Goal: Task Accomplishment & Management: Complete application form

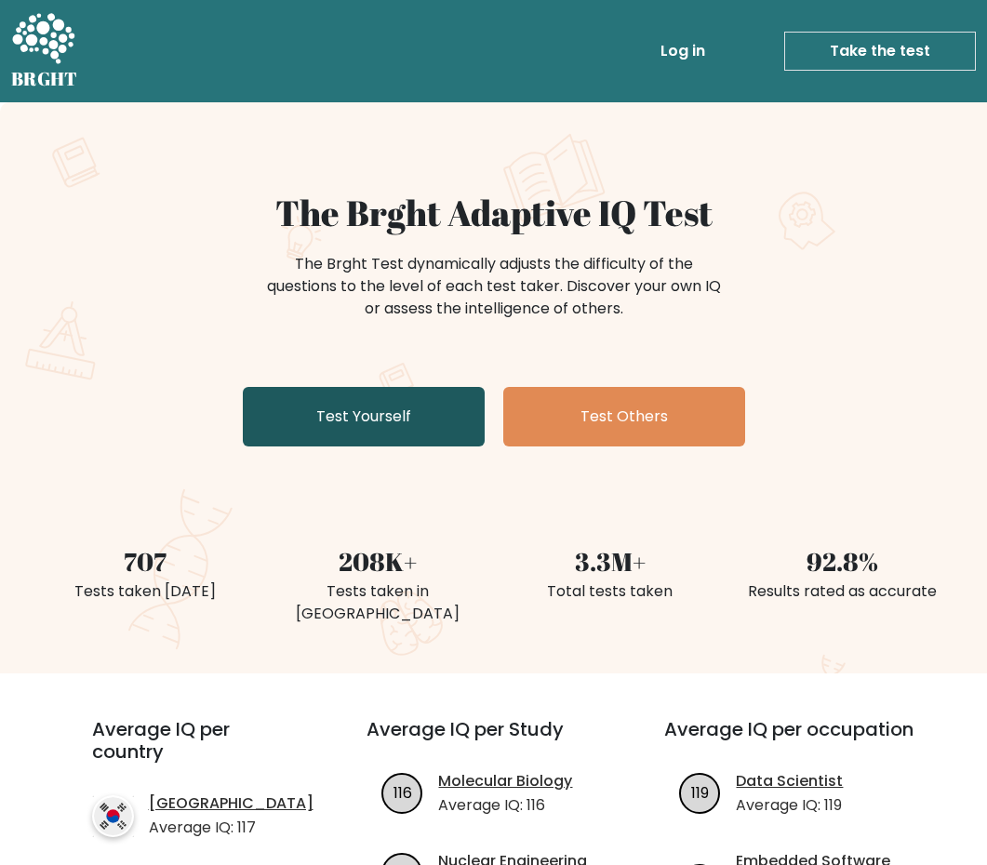
click at [418, 424] on link "Test Yourself" at bounding box center [364, 417] width 242 height 60
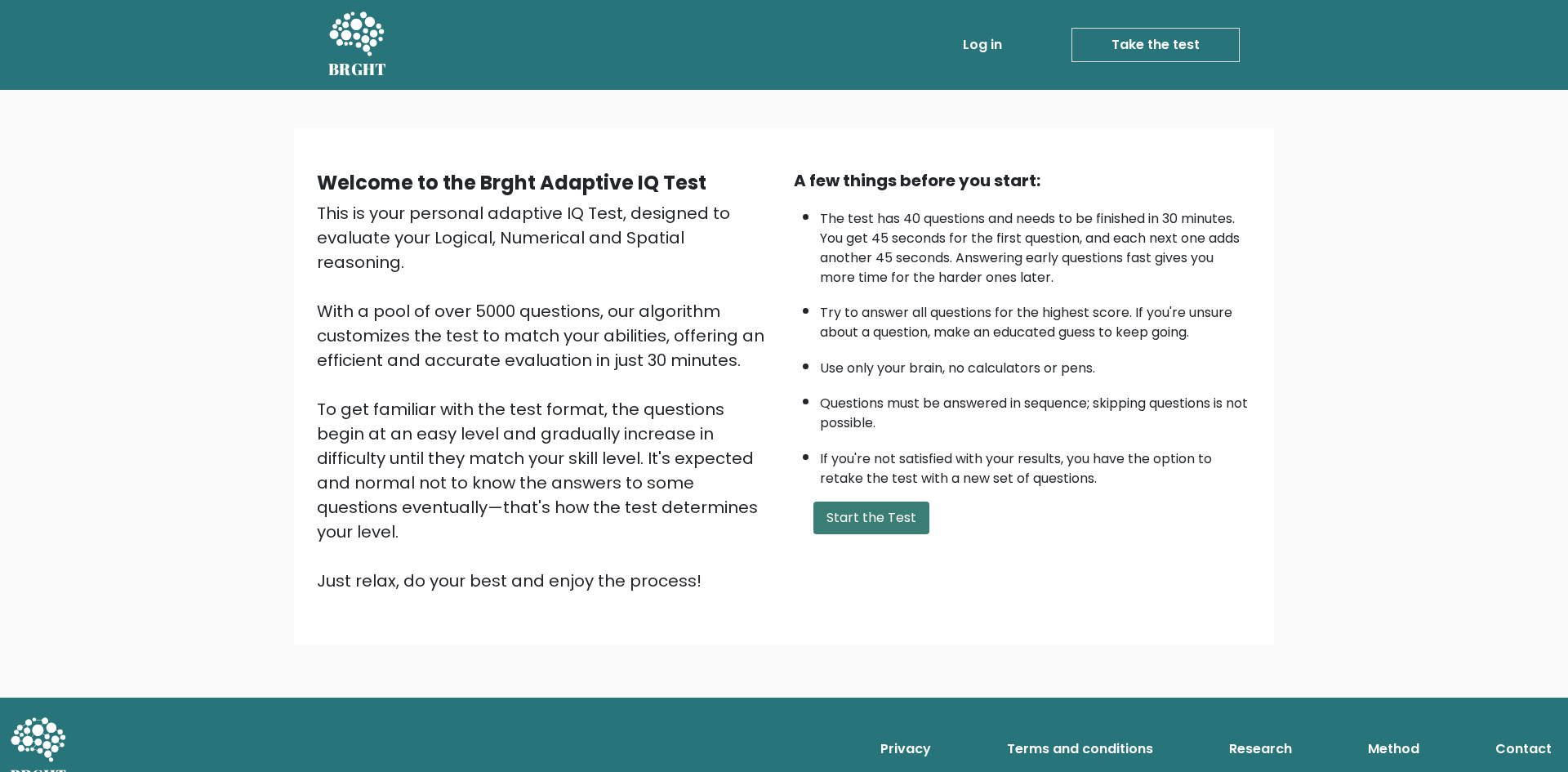
click at [850, 519] on button "Start the Test" at bounding box center [871, 517] width 116 height 32
click at [518, 645] on div "Welcome to the Brght Adaptive IQ Test This is your personal adaptive IQ Test, d…" at bounding box center [784, 393] width 1568 height 608
click at [517, 712] on div "Privacy Terms and conditions Research Method Contact" at bounding box center [784, 749] width 1568 height 74
click at [453, 697] on nav "Privacy Terms and conditions Research Method Contact" at bounding box center [784, 742] width 1568 height 90
click at [582, 602] on div "Welcome to the Brght Adaptive IQ Test This is your personal adaptive IQ Test, d…" at bounding box center [784, 393] width 1568 height 608
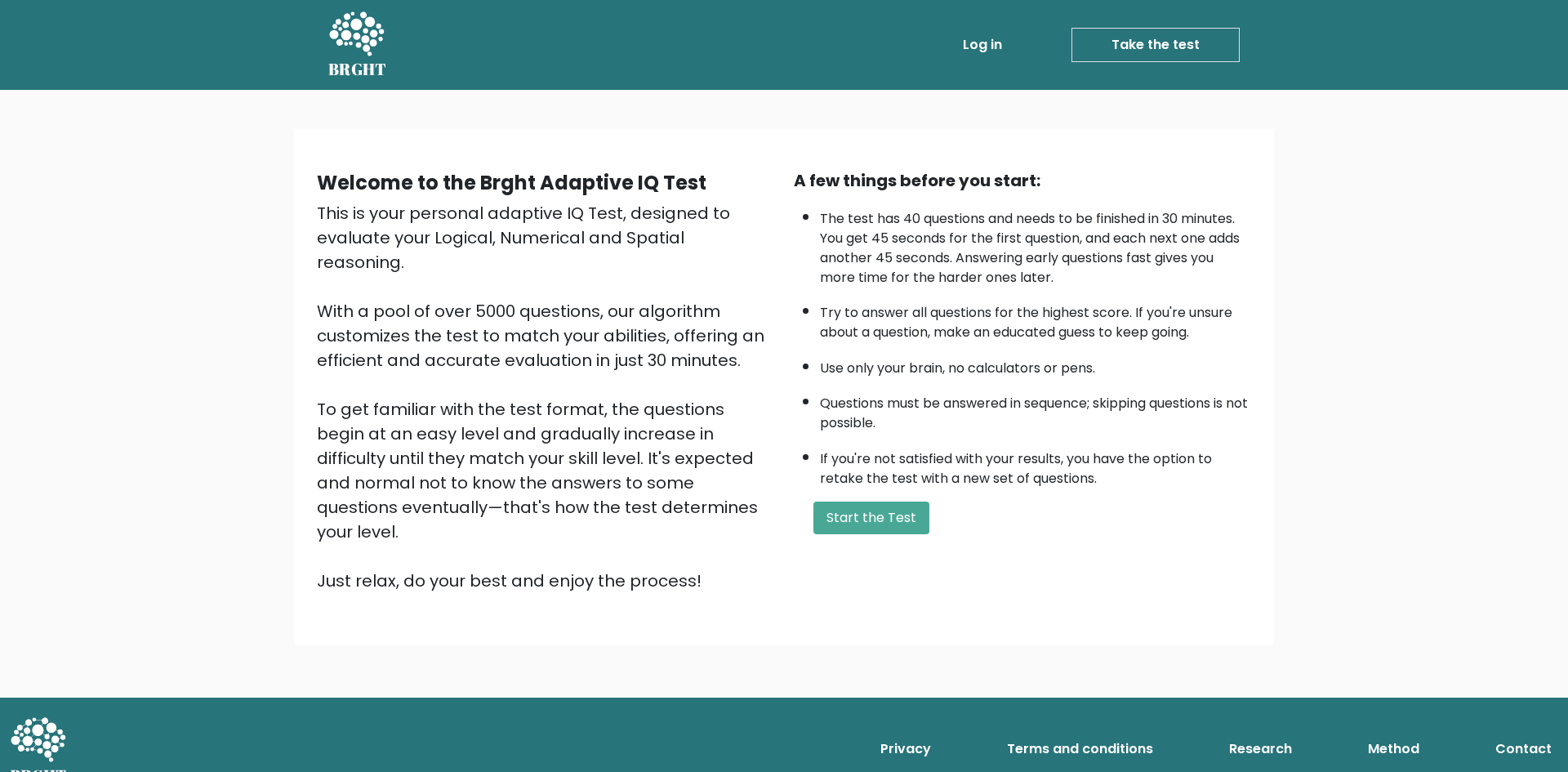
click at [856, 620] on div "Welcome to the Brght Adaptive IQ Test This is your personal adaptive IQ Test, d…" at bounding box center [784, 393] width 1568 height 608
click at [878, 507] on button "Start the Test" at bounding box center [871, 517] width 116 height 32
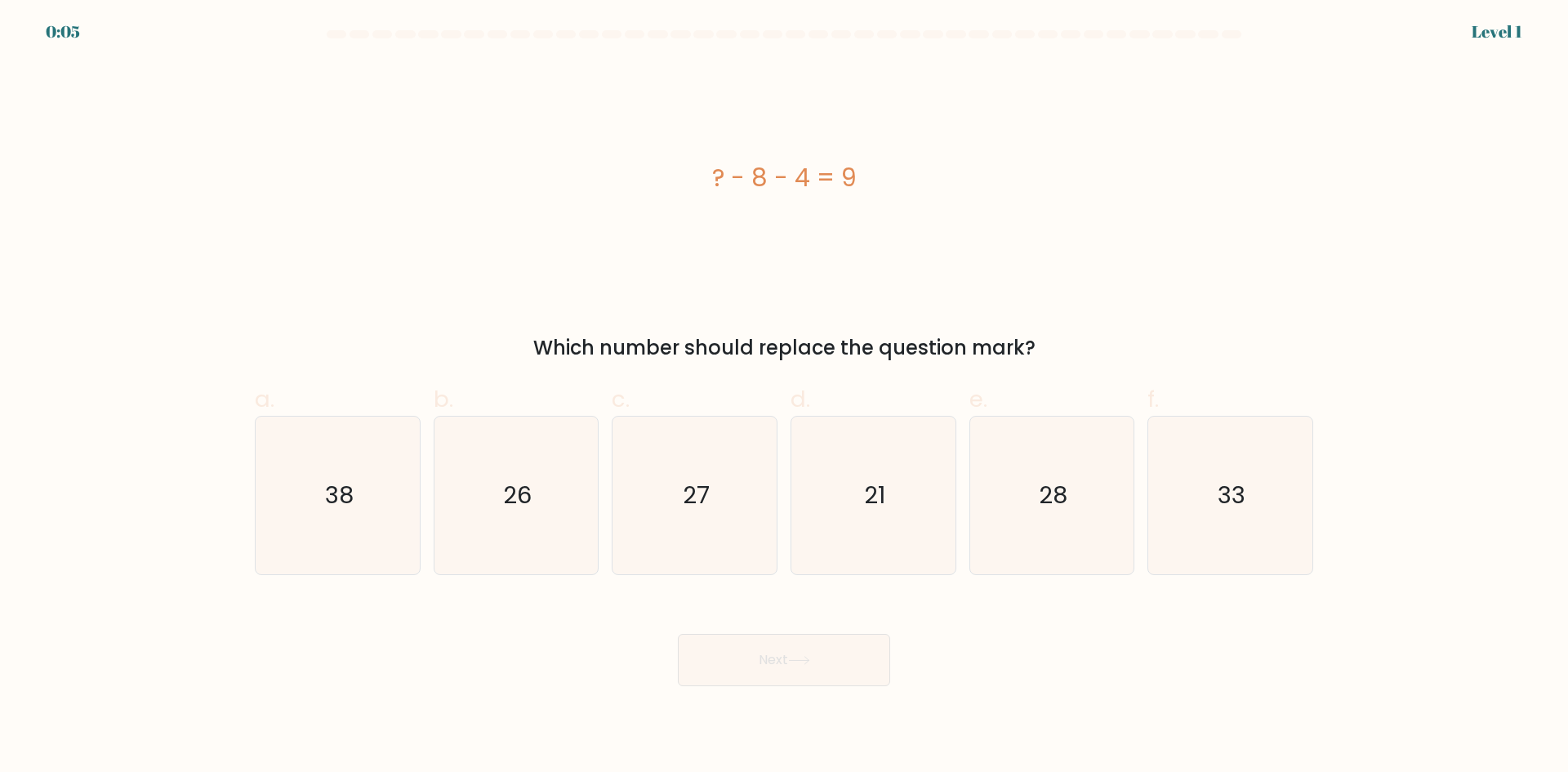
drag, startPoint x: 683, startPoint y: 198, endPoint x: 882, endPoint y: 177, distance: 200.1
click at [882, 177] on div "? - 8 - 4 = 9" at bounding box center [784, 178] width 1059 height 232
click at [177, 68] on form "a." at bounding box center [784, 357] width 1568 height 656
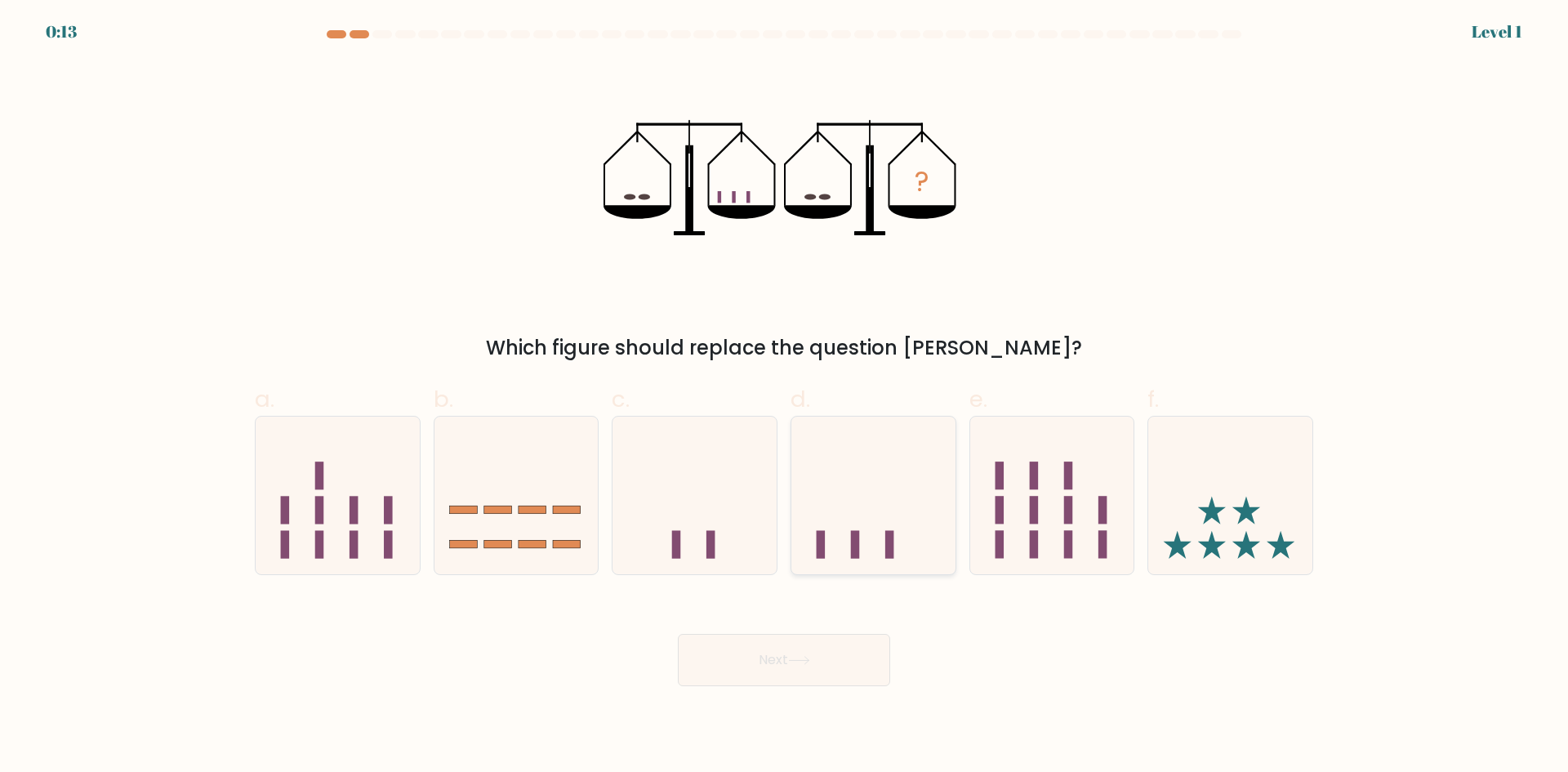
click at [884, 545] on icon at bounding box center [873, 494] width 164 height 135
click at [785, 397] on input "d." at bounding box center [784, 392] width 1 height 11
radio input "true"
click at [830, 674] on button "Next" at bounding box center [784, 660] width 213 height 53
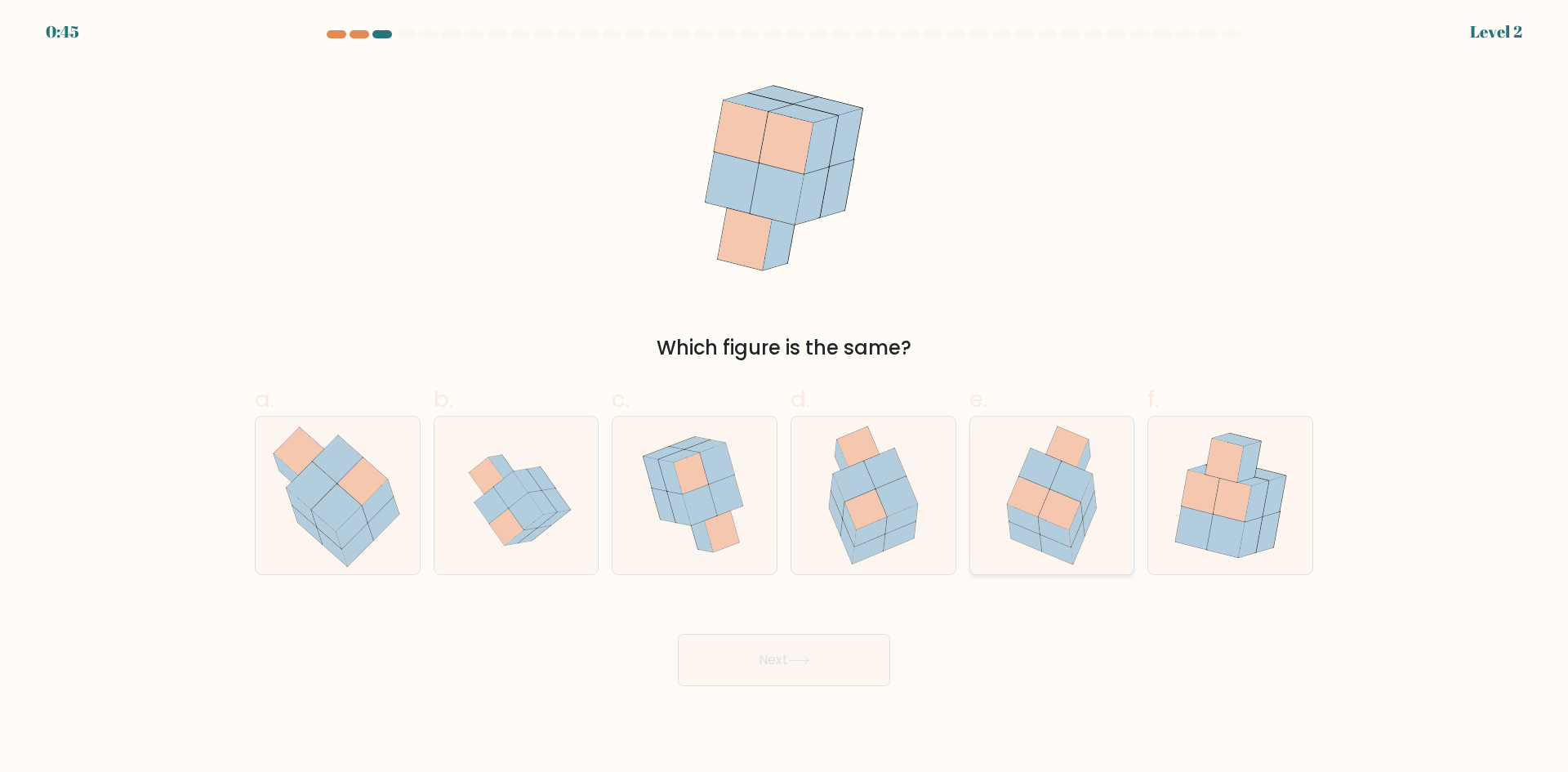
click at [1034, 495] on icon at bounding box center [1028, 496] width 41 height 40
click at [785, 397] on input "e." at bounding box center [784, 392] width 1 height 11
radio input "true"
click at [824, 650] on button "Next" at bounding box center [784, 660] width 213 height 53
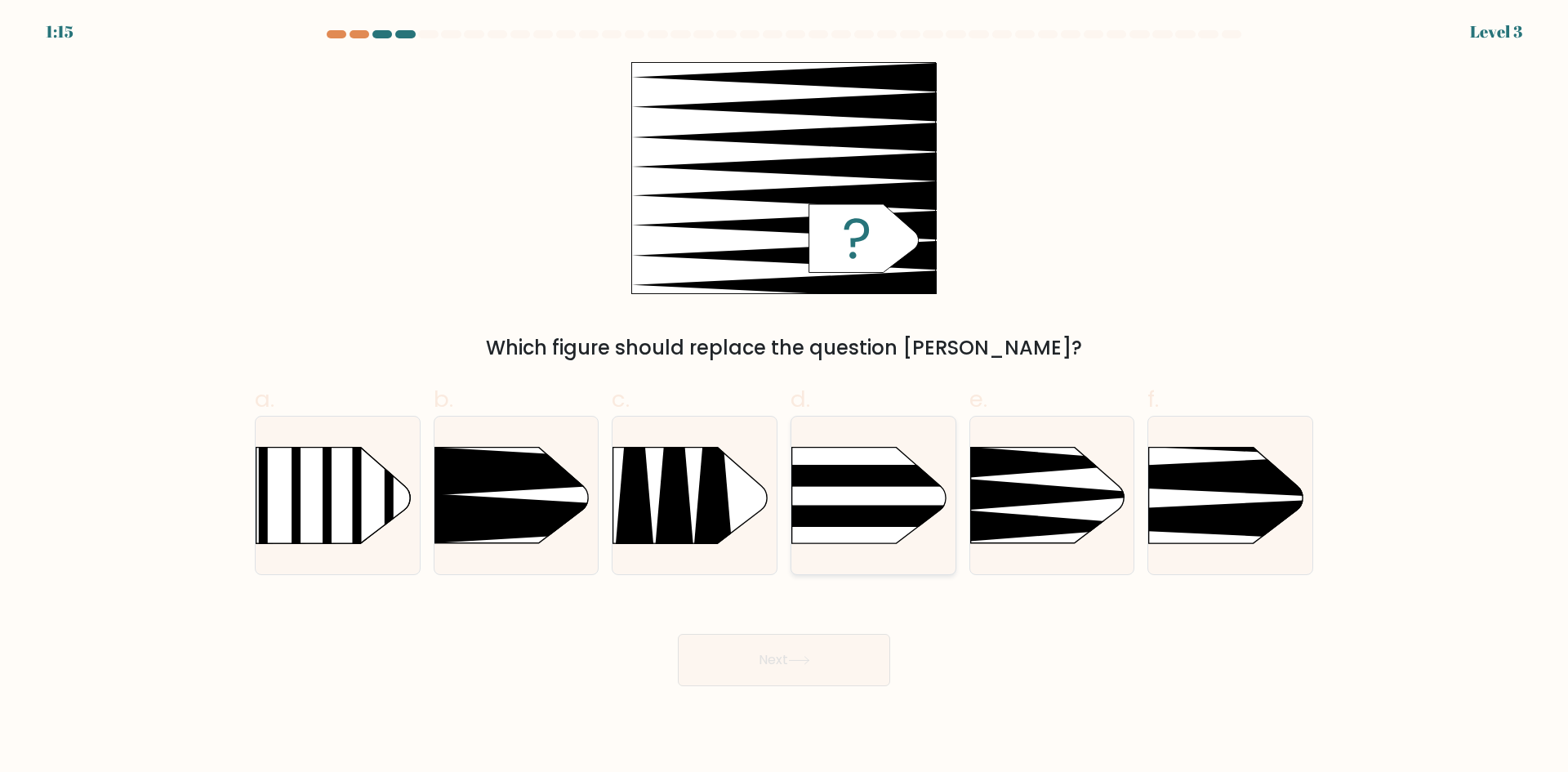
click at [844, 507] on rect at bounding box center [767, 516] width 428 height 21
click at [785, 397] on input "d." at bounding box center [784, 392] width 1 height 11
radio input "true"
click at [833, 657] on button "Next" at bounding box center [784, 660] width 213 height 53
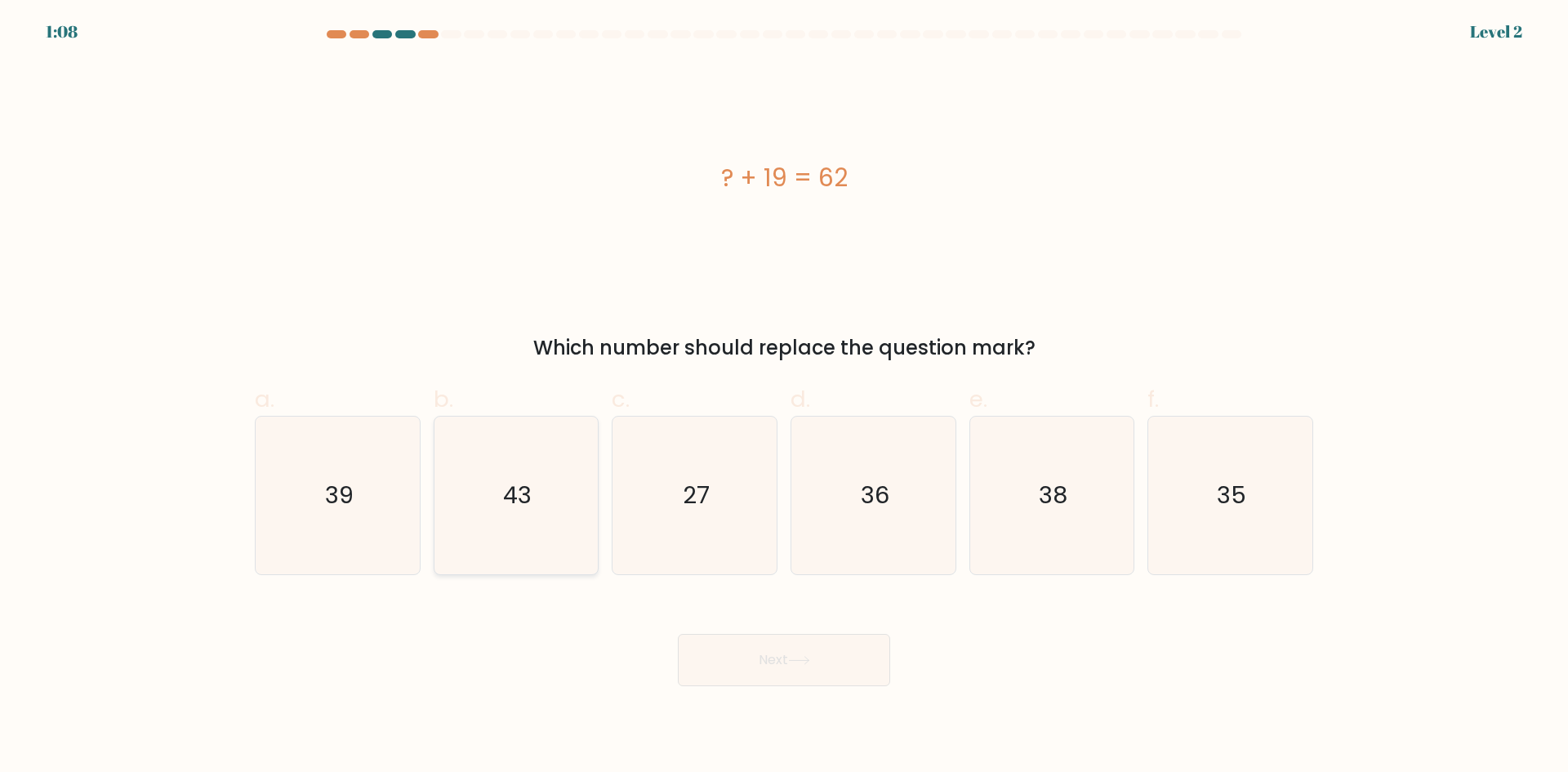
click at [503, 484] on text "43" at bounding box center [517, 494] width 29 height 32
click at [784, 397] on input "b. 43" at bounding box center [784, 392] width 1 height 11
radio input "true"
click at [771, 650] on button "Next" at bounding box center [784, 660] width 213 height 53
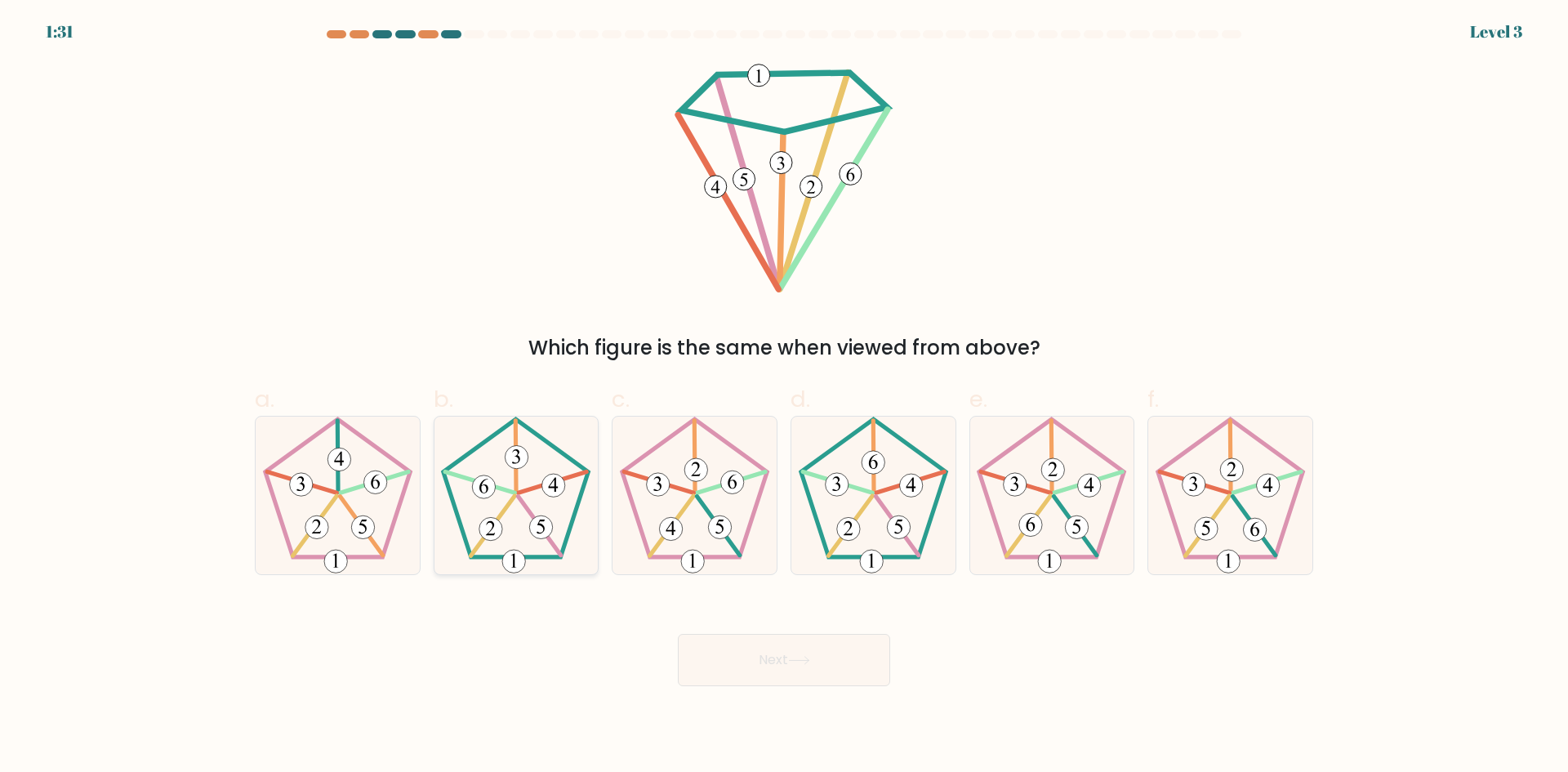
click at [525, 502] on 351 at bounding box center [539, 524] width 42 height 59
click at [784, 397] on input "b." at bounding box center [784, 392] width 1 height 11
radio input "true"
click at [849, 679] on button "Next" at bounding box center [784, 660] width 213 height 53
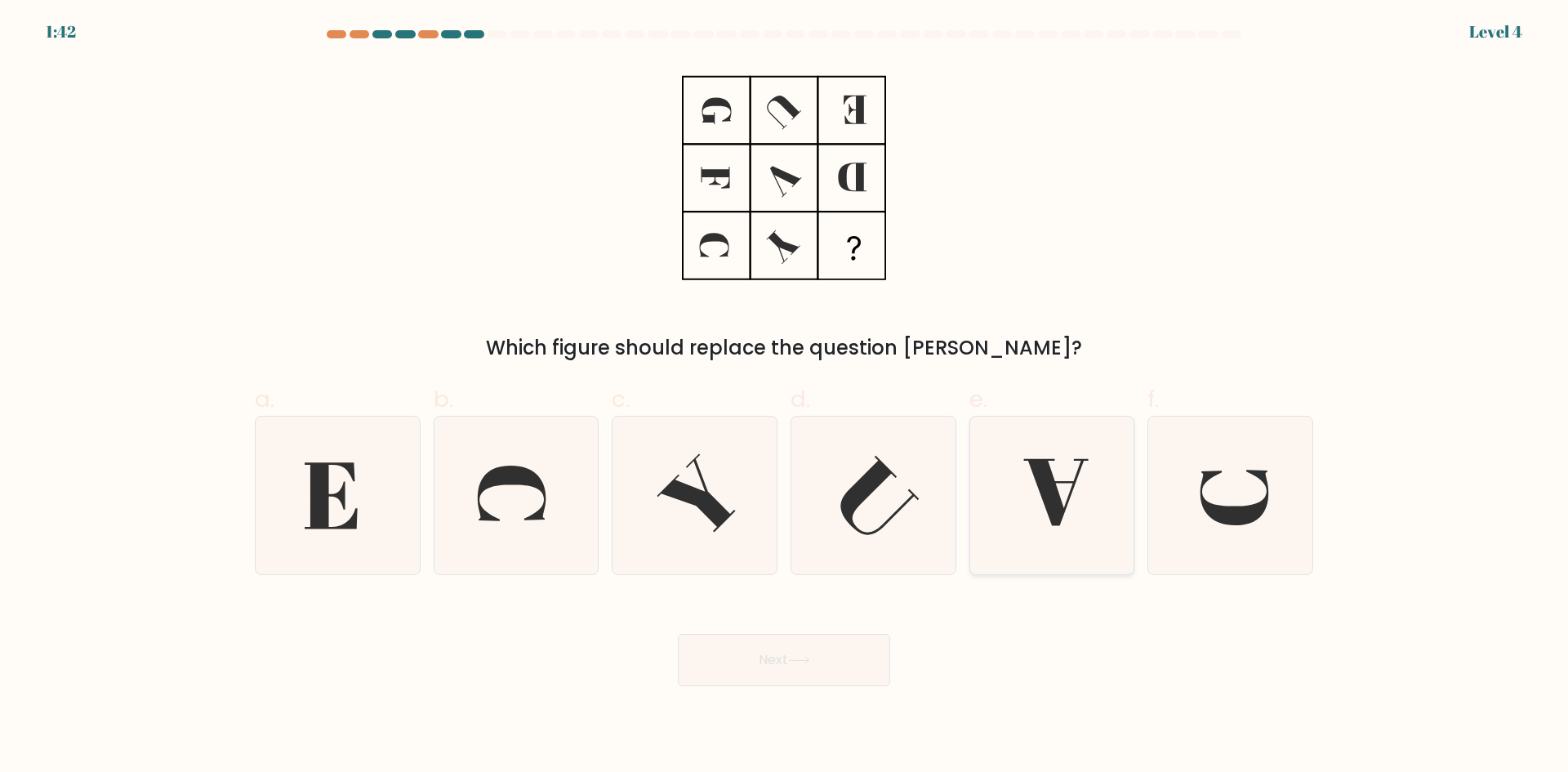
click at [1079, 514] on icon at bounding box center [1051, 494] width 157 height 157
click at [785, 397] on input "e." at bounding box center [784, 392] width 1 height 11
radio input "true"
click at [811, 652] on button "Next" at bounding box center [784, 660] width 213 height 53
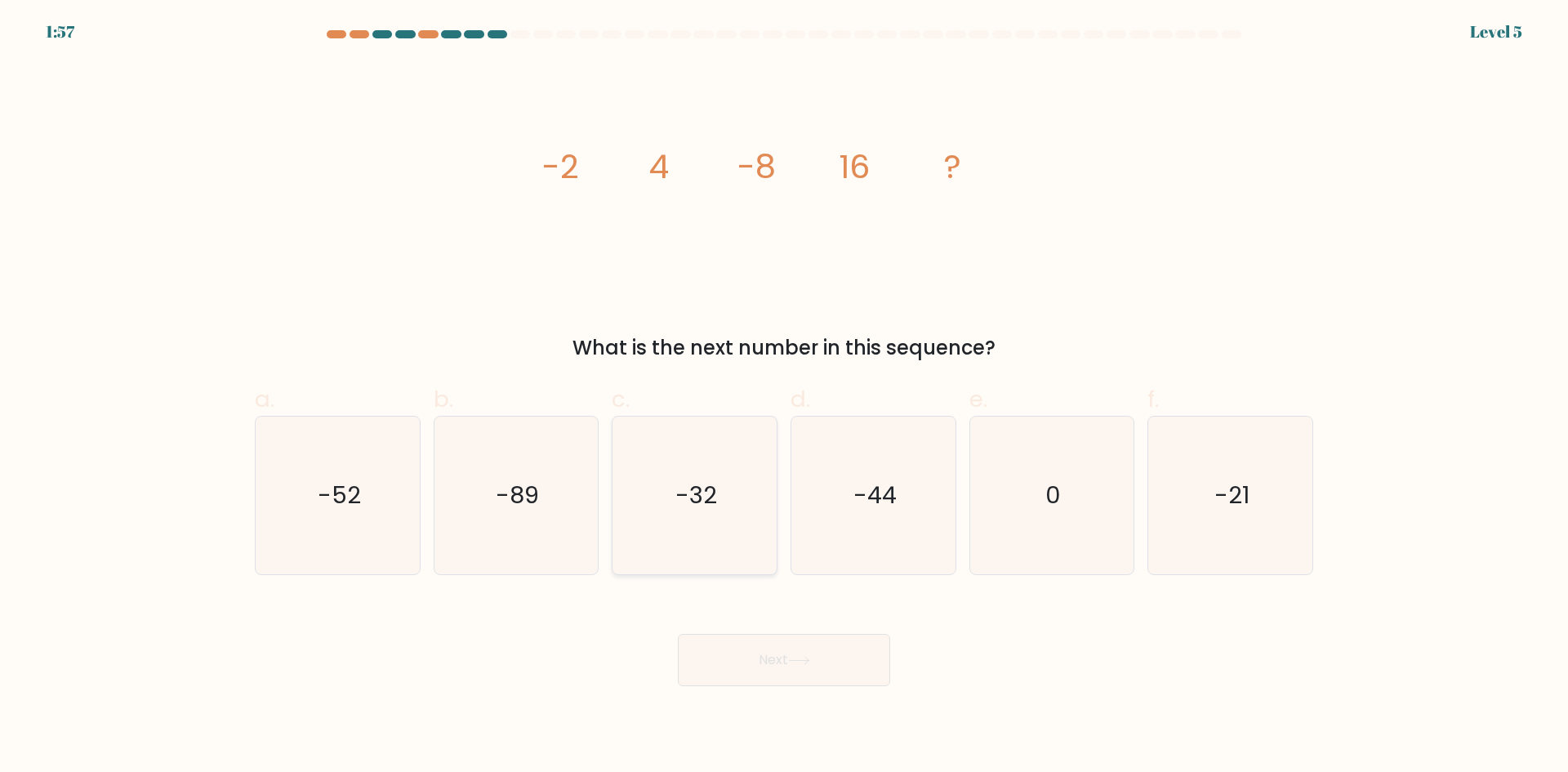
click at [727, 507] on icon "-32" at bounding box center [694, 494] width 157 height 157
click at [784, 397] on input "c. -32" at bounding box center [784, 392] width 1 height 11
radio input "true"
click at [762, 655] on button "Next" at bounding box center [784, 660] width 213 height 53
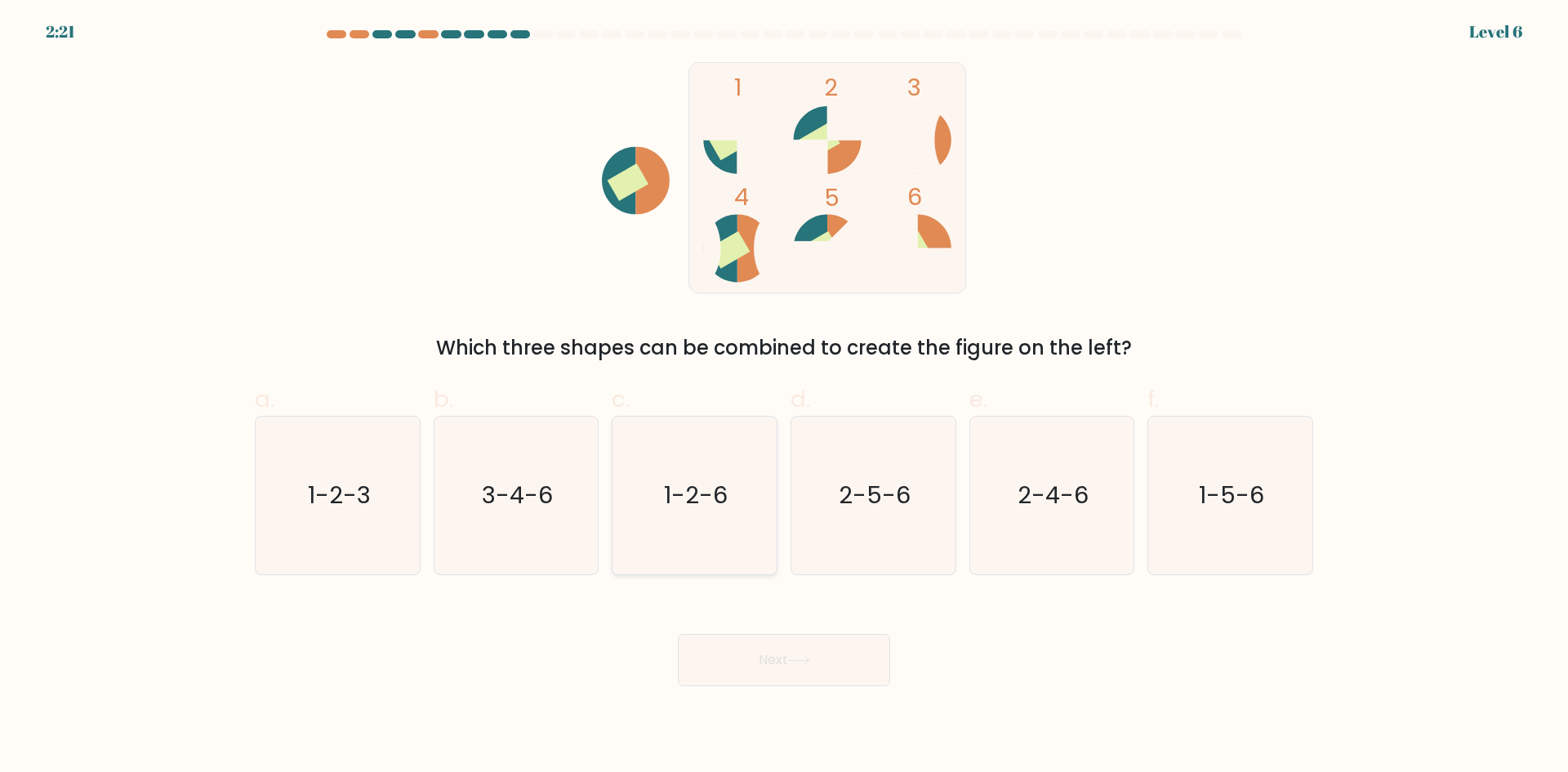
click at [698, 526] on icon "1-2-6" at bounding box center [694, 494] width 157 height 157
click at [784, 397] on input "c. 1-2-6" at bounding box center [784, 392] width 1 height 11
radio input "true"
click at [748, 653] on button "Next" at bounding box center [784, 660] width 213 height 53
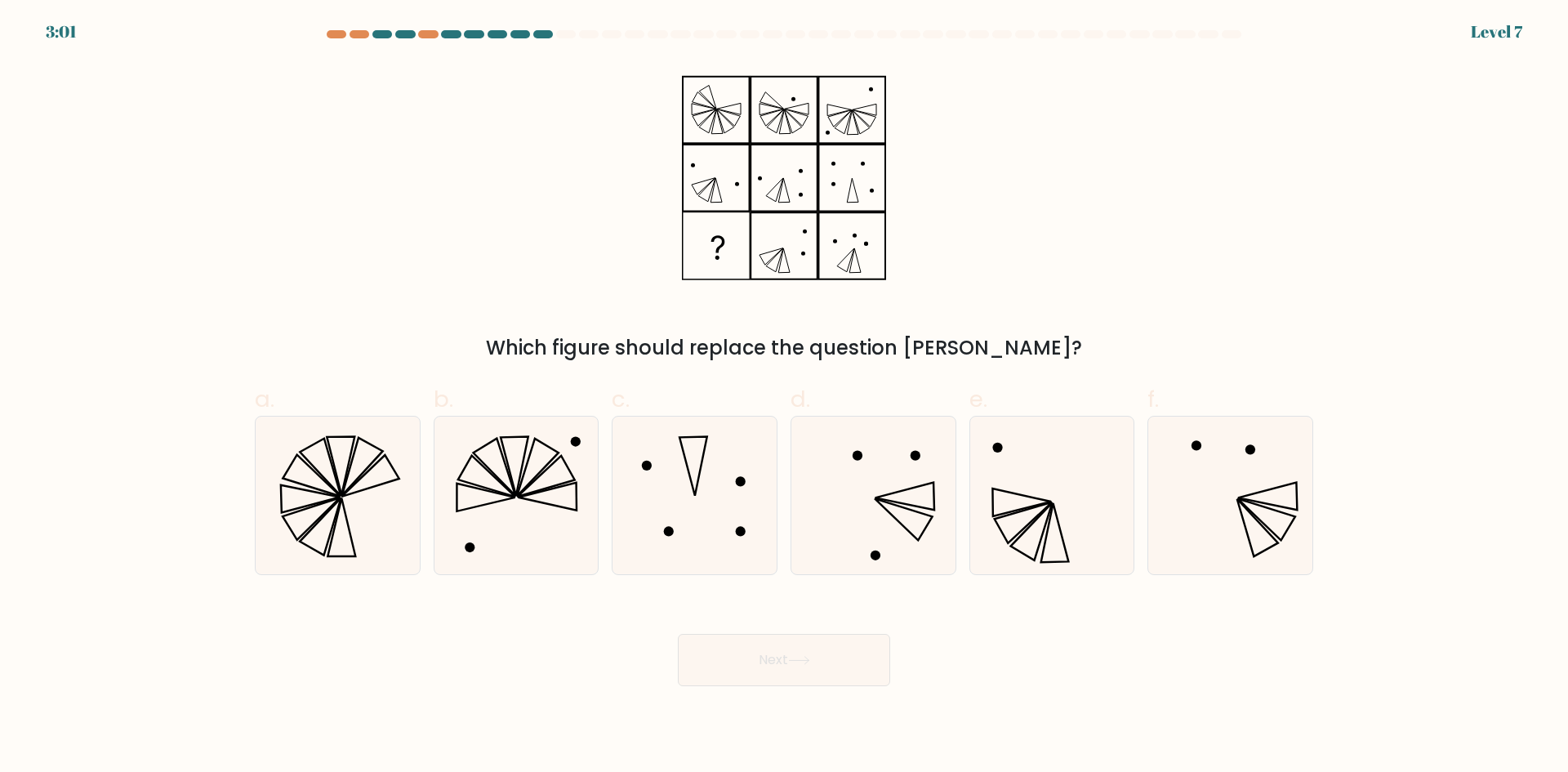
click at [480, 660] on div "Next" at bounding box center [784, 640] width 1078 height 91
click at [1066, 486] on icon at bounding box center [1051, 494] width 157 height 157
click at [785, 397] on input "e." at bounding box center [784, 392] width 1 height 11
radio input "true"
click at [834, 655] on button "Next" at bounding box center [784, 660] width 213 height 53
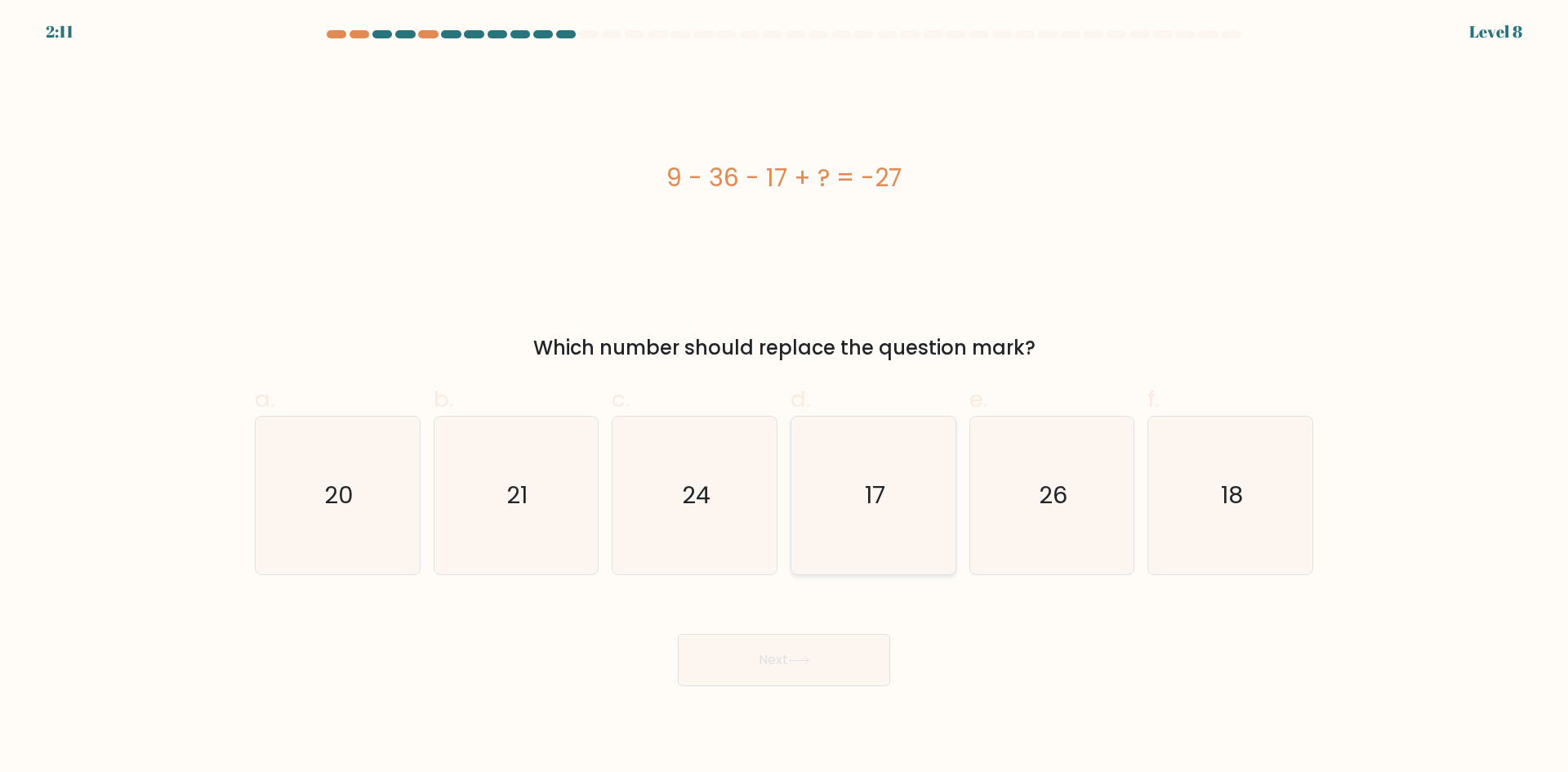
click at [883, 514] on icon "17" at bounding box center [873, 494] width 157 height 157
click at [785, 397] on input "d. 17" at bounding box center [784, 392] width 1 height 11
radio input "true"
click at [808, 648] on button "Next" at bounding box center [784, 660] width 213 height 53
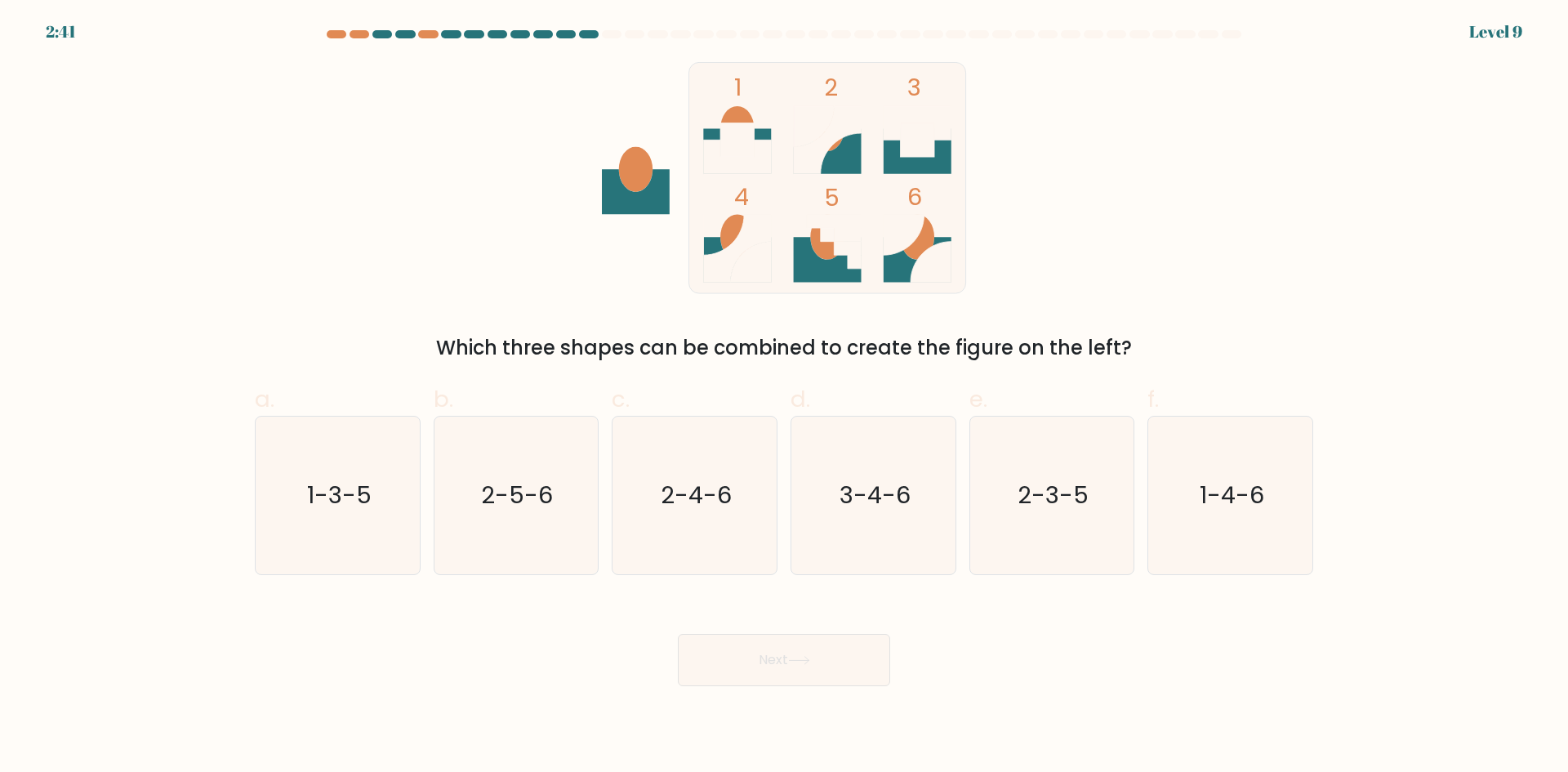
click at [1413, 206] on form at bounding box center [784, 357] width 1568 height 656
click at [1326, 303] on form at bounding box center [784, 357] width 1568 height 656
click at [332, 527] on icon "1-3-5" at bounding box center [337, 494] width 157 height 157
click at [784, 397] on input "a. 1-3-5" at bounding box center [784, 392] width 1 height 11
radio input "true"
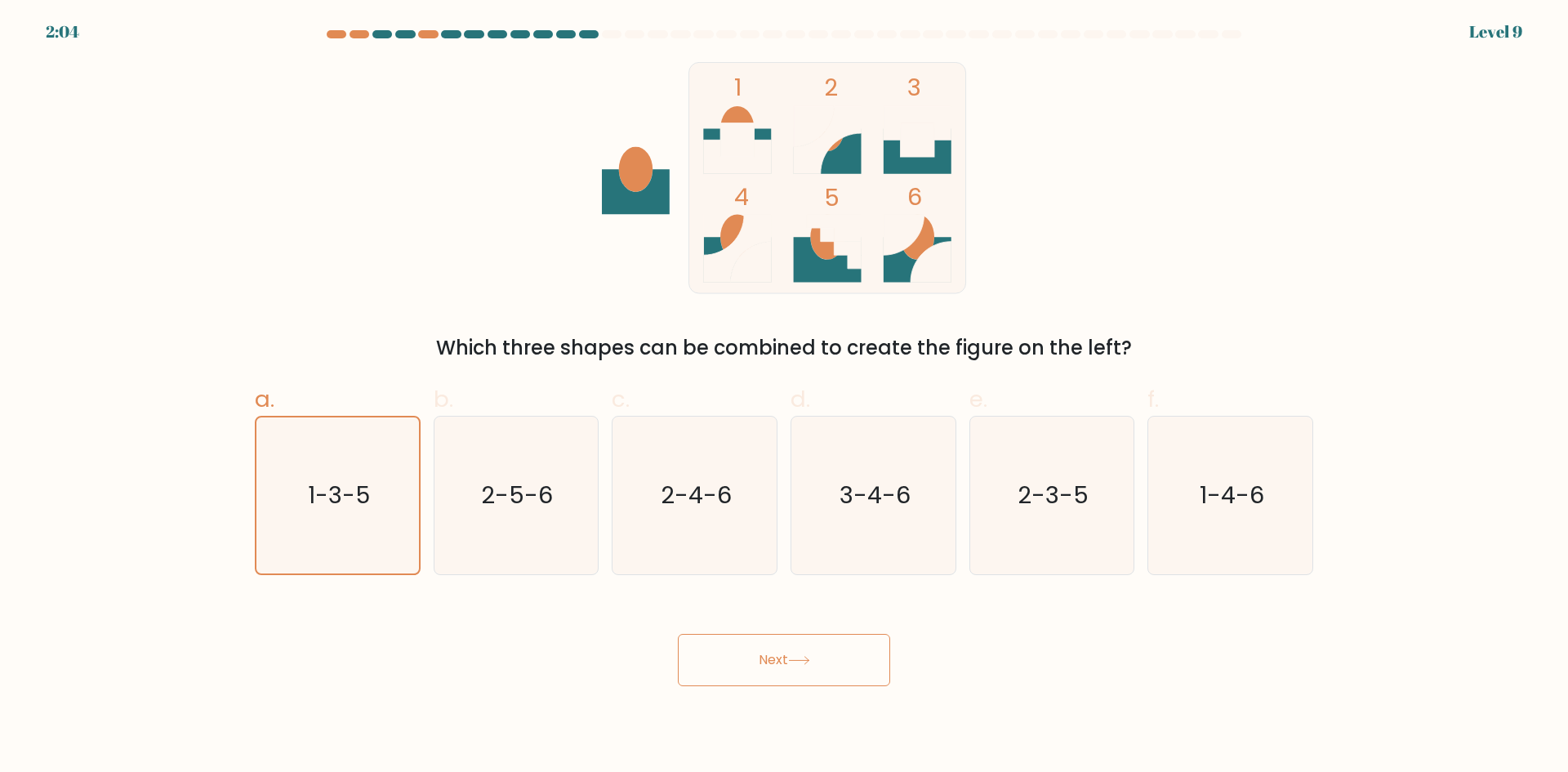
click at [827, 656] on button "Next" at bounding box center [784, 660] width 213 height 53
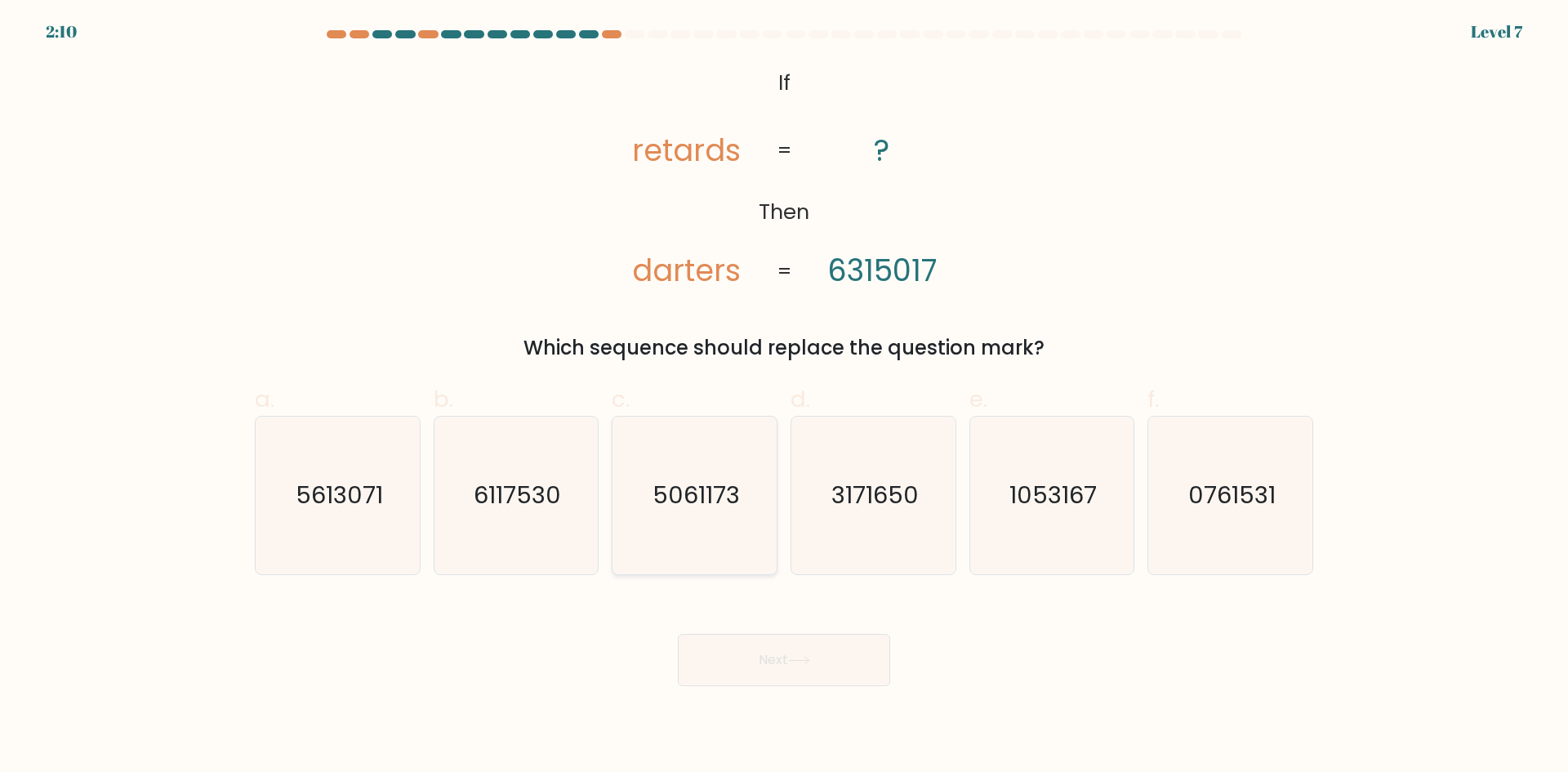
click at [701, 508] on text "5061173" at bounding box center [696, 494] width 87 height 32
click at [784, 397] on input "c. 5061173" at bounding box center [784, 392] width 1 height 11
radio input "true"
click at [763, 653] on button "Next" at bounding box center [784, 660] width 213 height 53
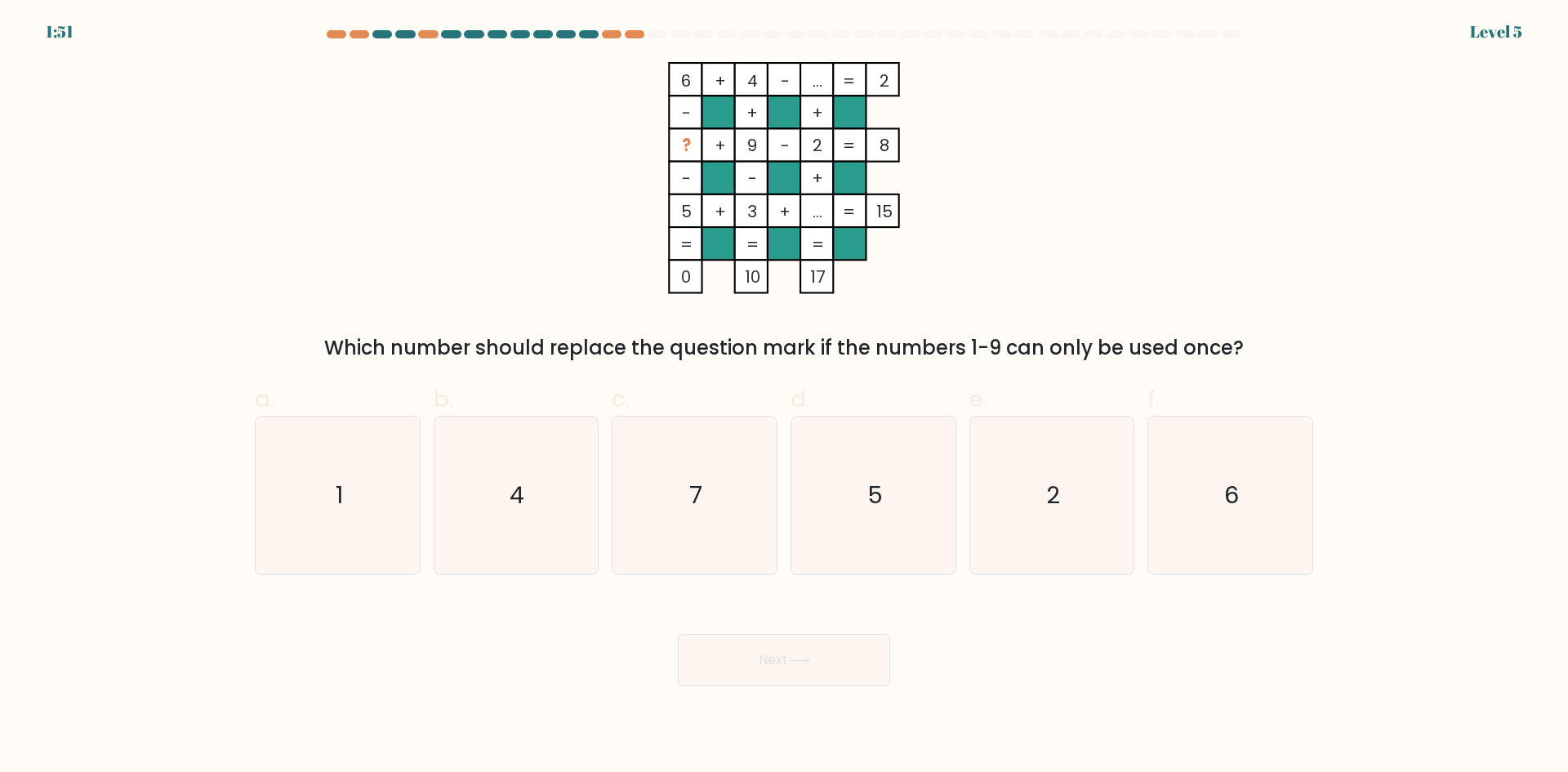
click at [1566, 646] on form at bounding box center [784, 357] width 1568 height 656
click at [1390, 348] on form at bounding box center [784, 357] width 1568 height 656
click at [751, 506] on icon "7" at bounding box center [694, 494] width 157 height 157
click at [784, 397] on input "c. 7" at bounding box center [784, 392] width 1 height 11
radio input "true"
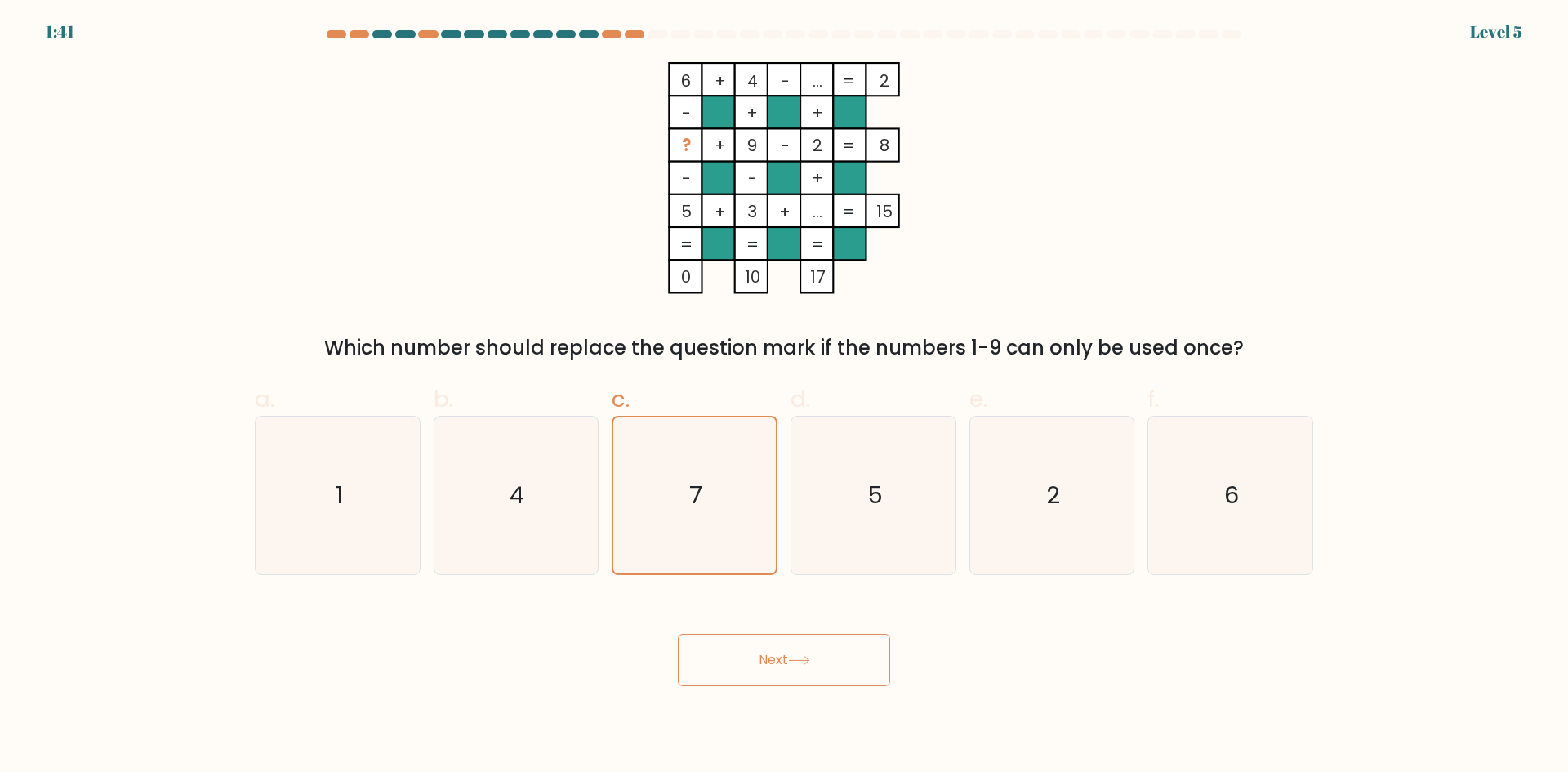
click at [799, 653] on button "Next" at bounding box center [784, 660] width 213 height 53
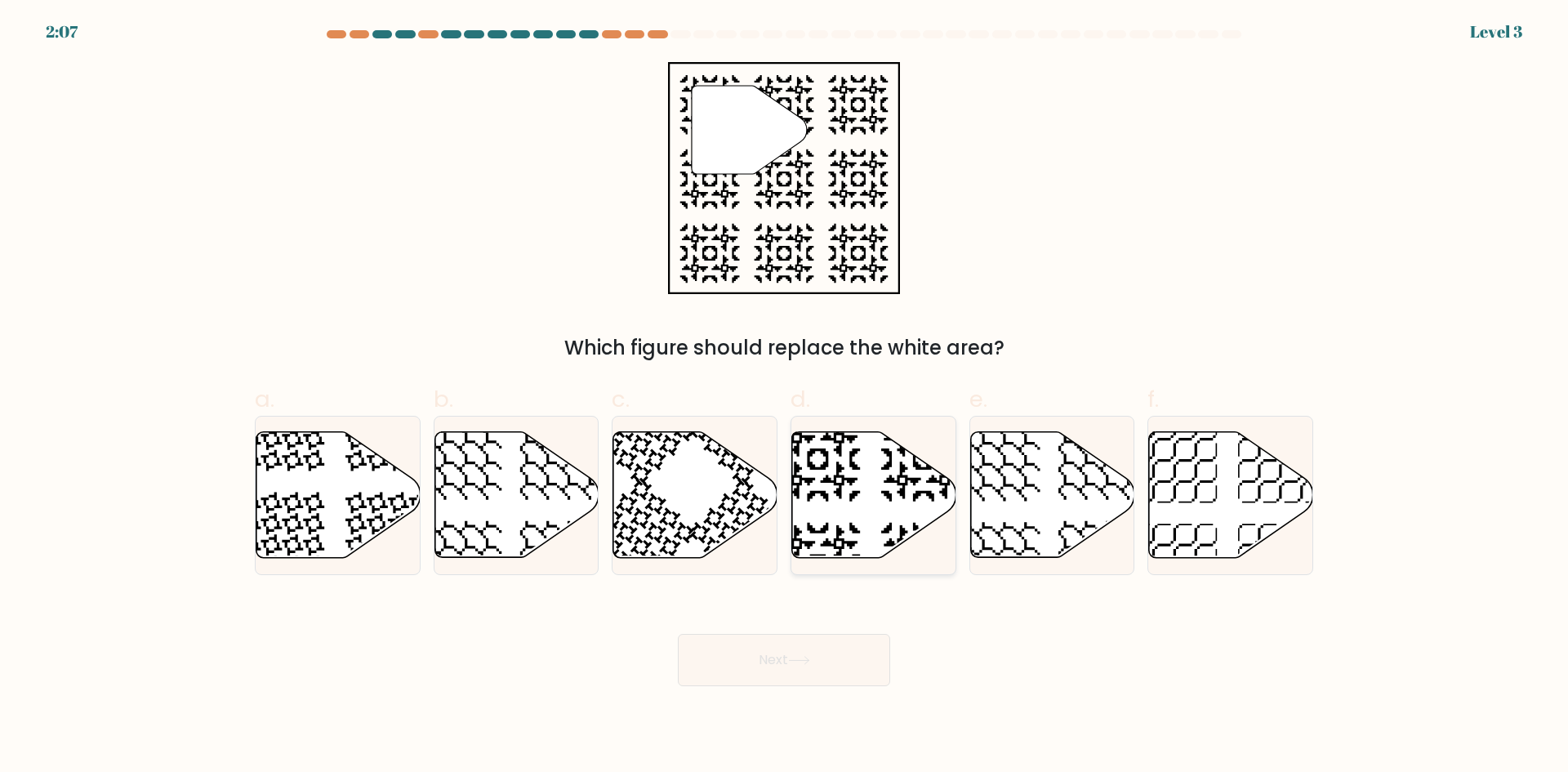
click at [843, 507] on icon at bounding box center [874, 494] width 164 height 126
click at [785, 397] on input "d." at bounding box center [784, 392] width 1 height 11
radio input "true"
click at [808, 686] on body "2:06 Level 3" at bounding box center [784, 386] width 1568 height 772
click at [810, 663] on icon at bounding box center [798, 660] width 22 height 9
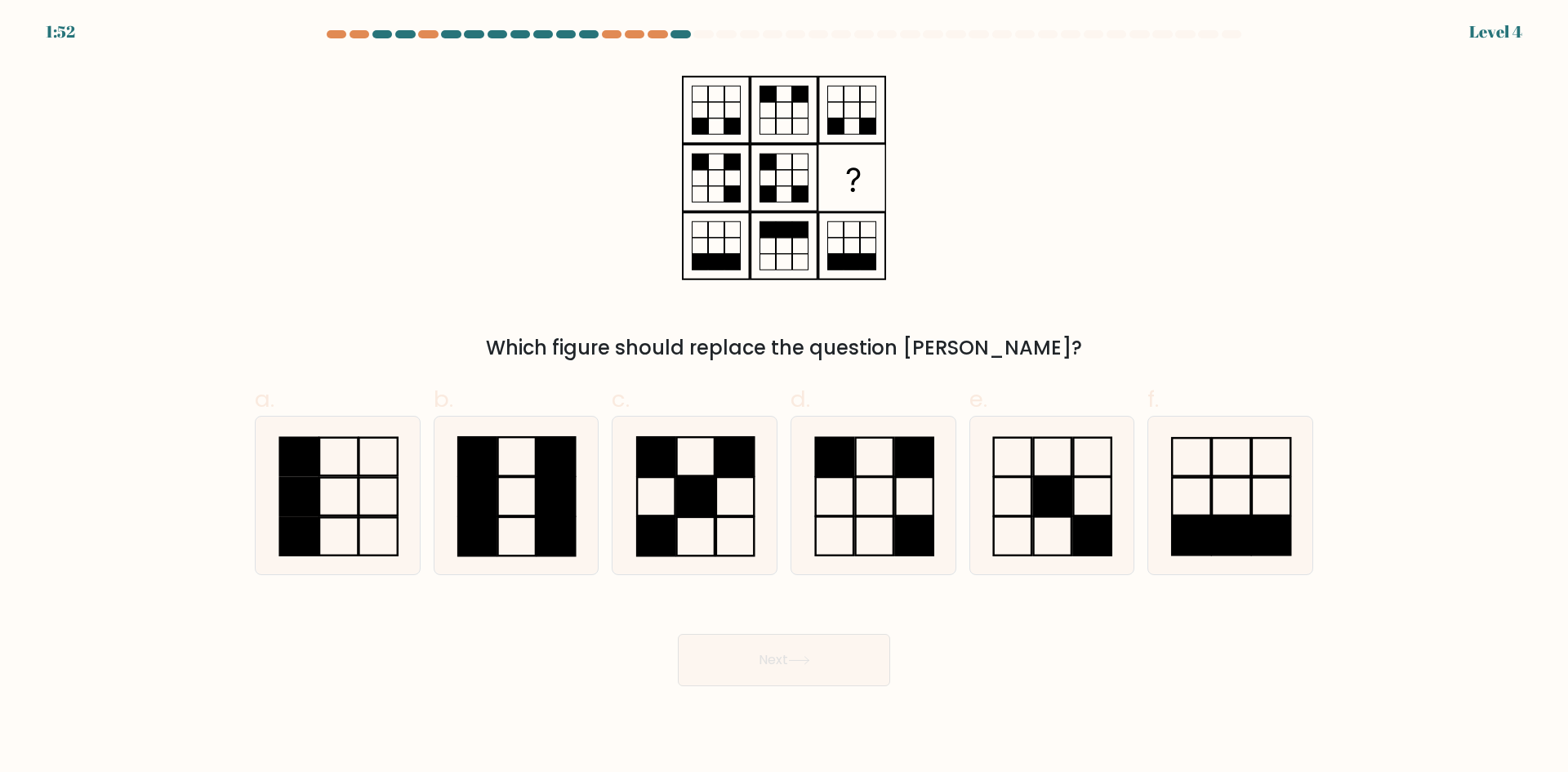
click at [19, 92] on form at bounding box center [784, 357] width 1568 height 656
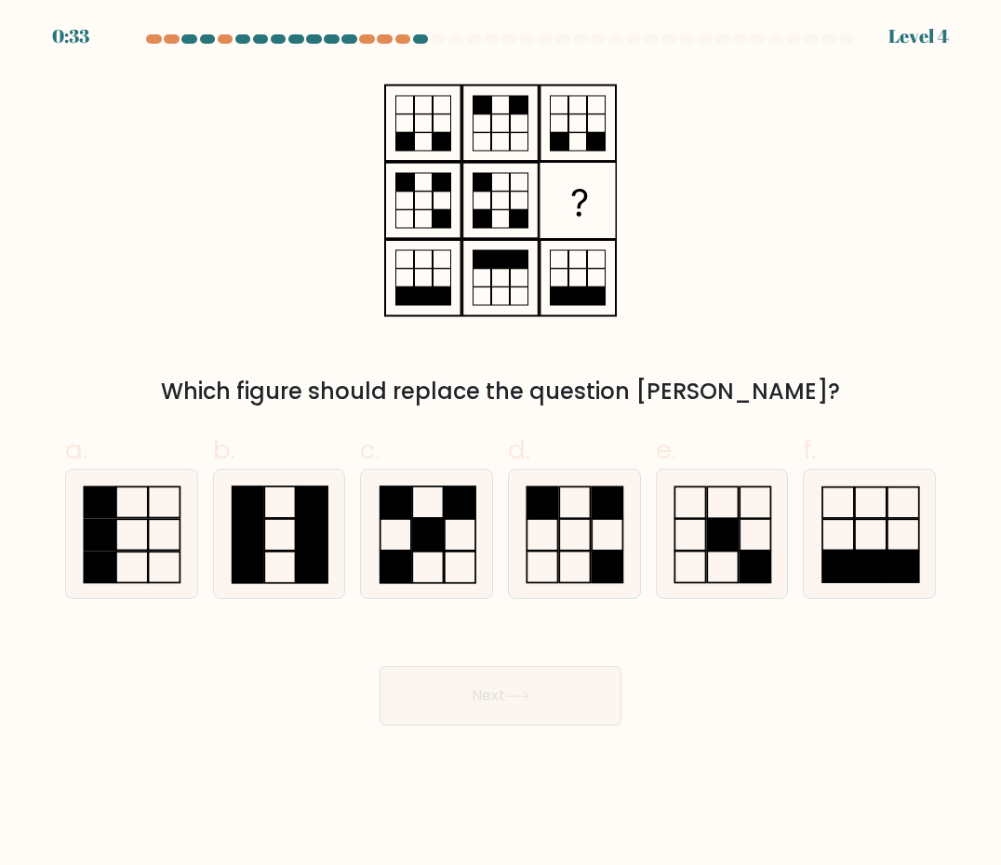
click at [734, 706] on div "Next" at bounding box center [500, 673] width 893 height 104
click at [720, 550] on rect at bounding box center [722, 535] width 31 height 32
click at [501, 444] on input "e." at bounding box center [500, 438] width 1 height 12
radio input "true"
click at [525, 680] on button "Next" at bounding box center [500, 696] width 242 height 60
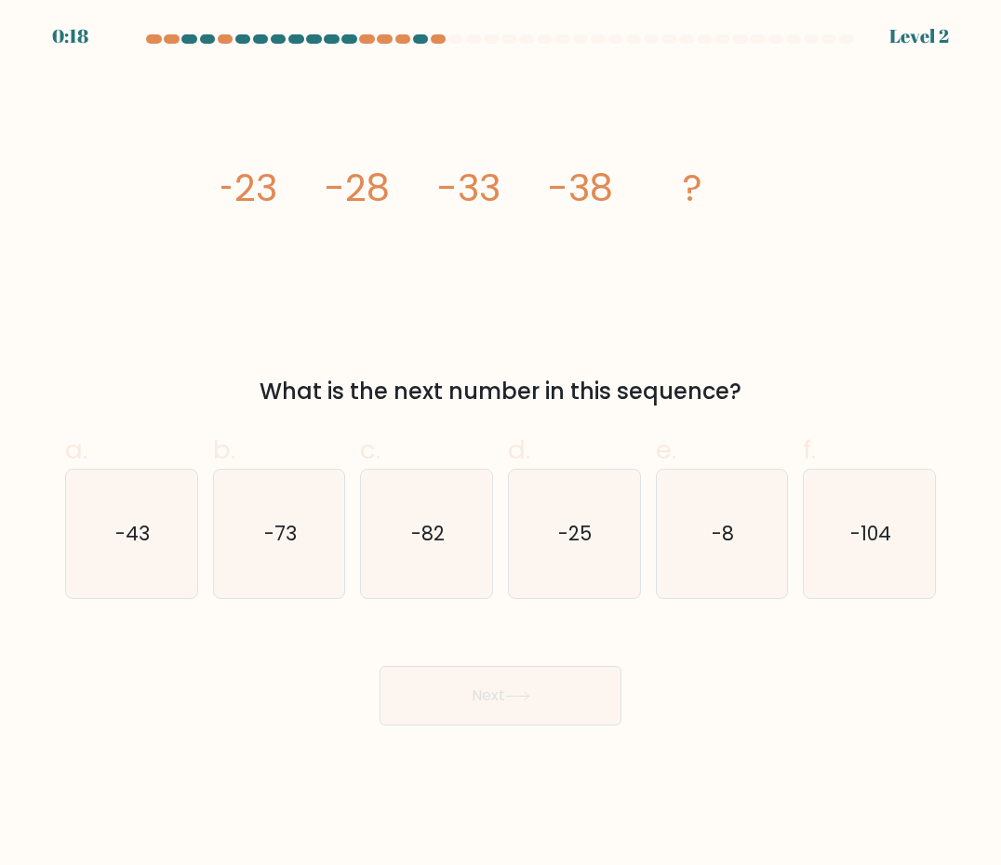
click at [46, 592] on form at bounding box center [500, 379] width 1001 height 691
click at [135, 578] on icon "-43" at bounding box center [131, 534] width 128 height 128
click at [500, 444] on input "a. -43" at bounding box center [500, 438] width 1 height 12
radio input "true"
click at [480, 717] on button "Next" at bounding box center [500, 696] width 242 height 60
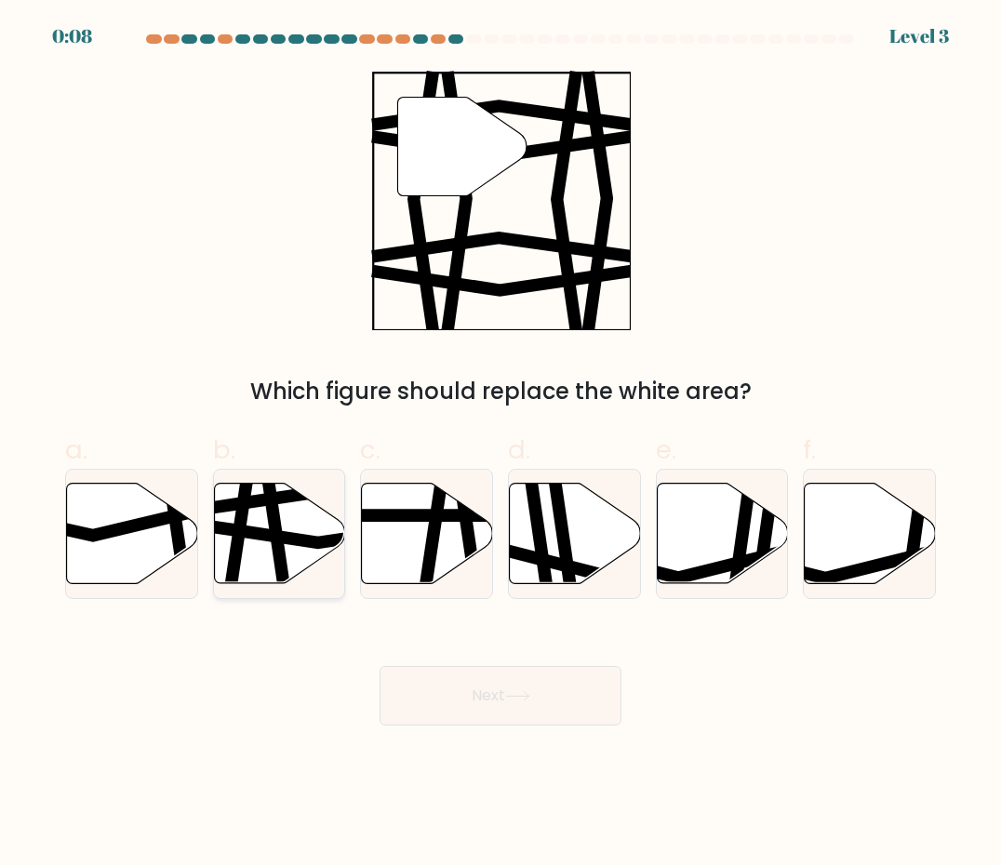
click at [243, 513] on icon at bounding box center [241, 589] width 20 height 264
click at [500, 444] on input "b." at bounding box center [500, 438] width 1 height 12
radio input "true"
click at [523, 710] on button "Next" at bounding box center [500, 696] width 242 height 60
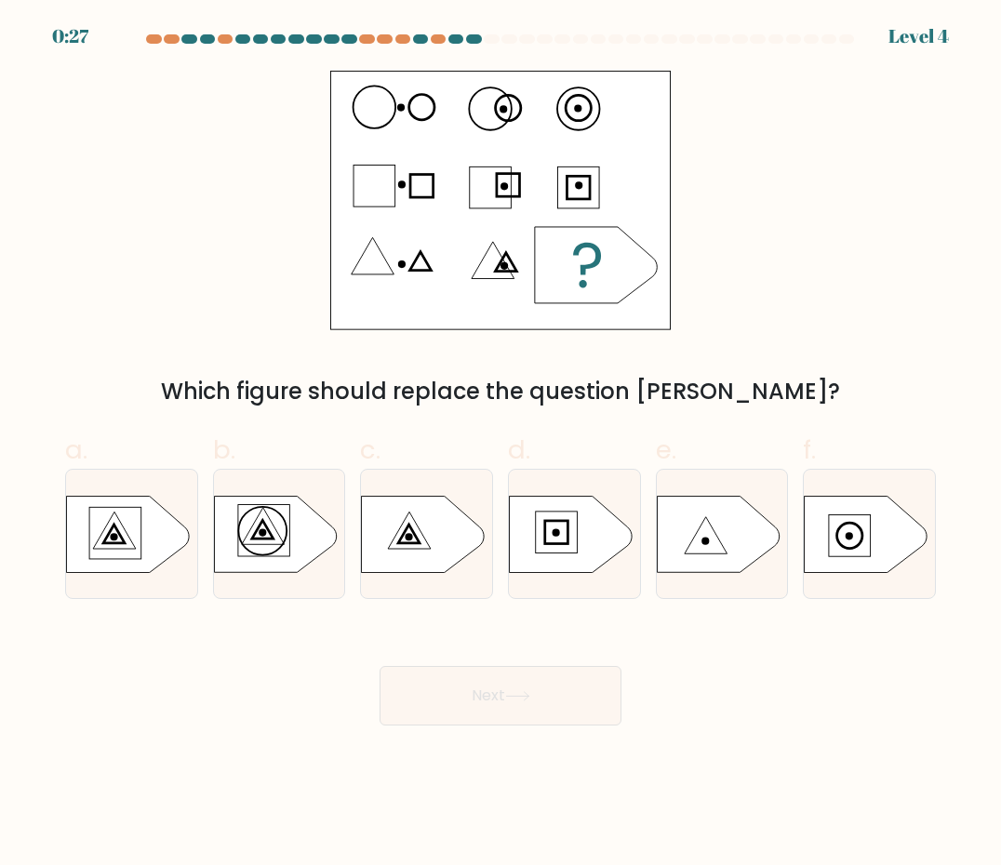
click at [718, 696] on div "Next" at bounding box center [500, 673] width 893 height 104
click at [400, 510] on icon at bounding box center [423, 534] width 123 height 76
click at [500, 444] on input "c." at bounding box center [500, 438] width 1 height 12
radio input "true"
click at [472, 671] on button "Next" at bounding box center [500, 696] width 242 height 60
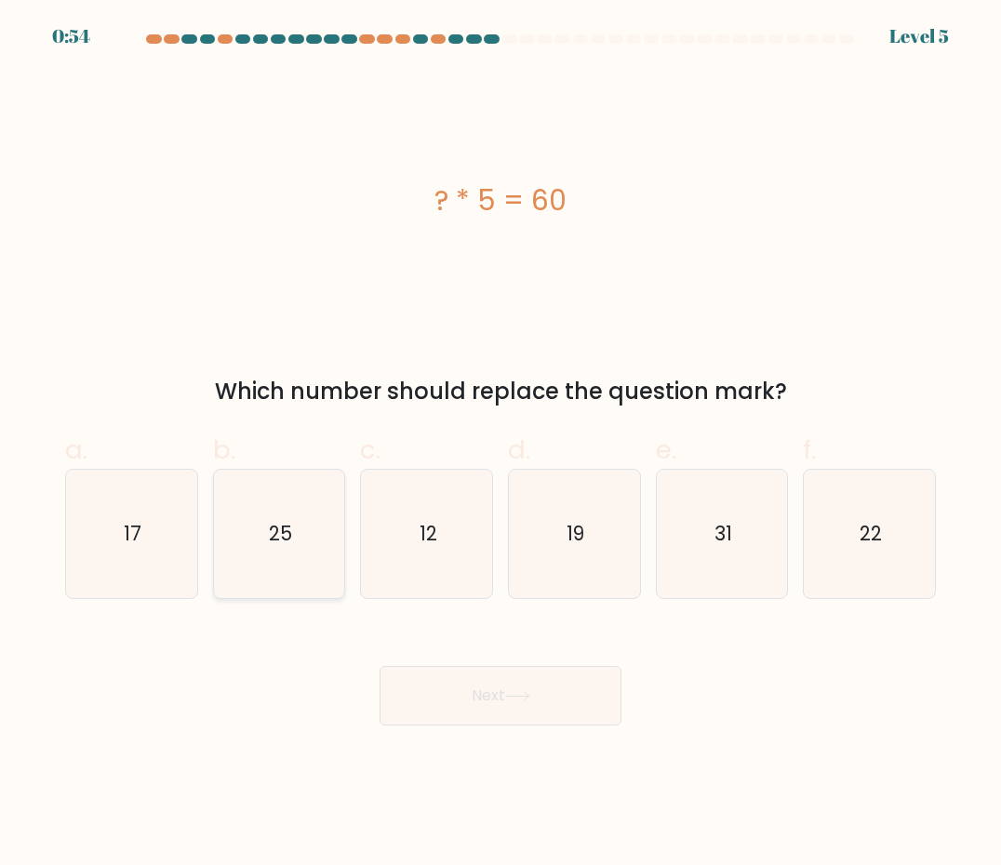
click at [273, 534] on text "25" at bounding box center [280, 533] width 23 height 27
click at [500, 444] on input "b. 25" at bounding box center [500, 438] width 1 height 12
radio input "true"
click at [522, 681] on button "Next" at bounding box center [500, 696] width 242 height 60
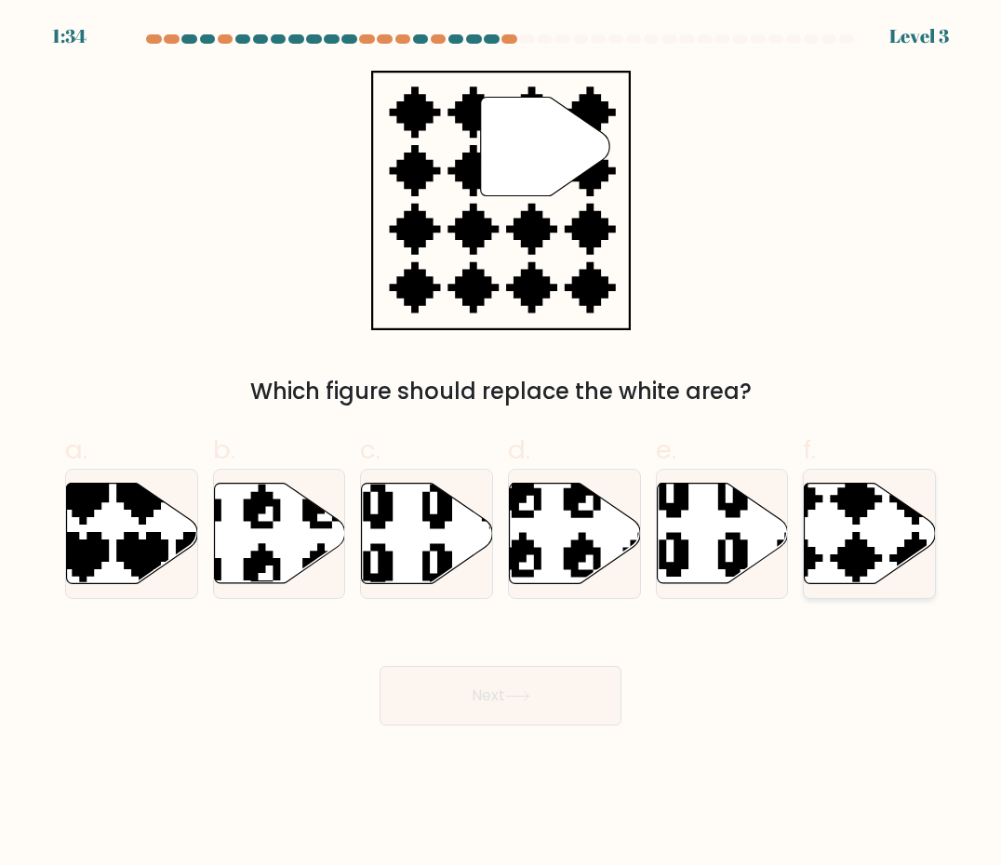
click at [845, 521] on icon at bounding box center [869, 534] width 131 height 100
click at [501, 444] on input "f." at bounding box center [500, 438] width 1 height 12
radio input "true"
click at [492, 709] on button "Next" at bounding box center [500, 696] width 242 height 60
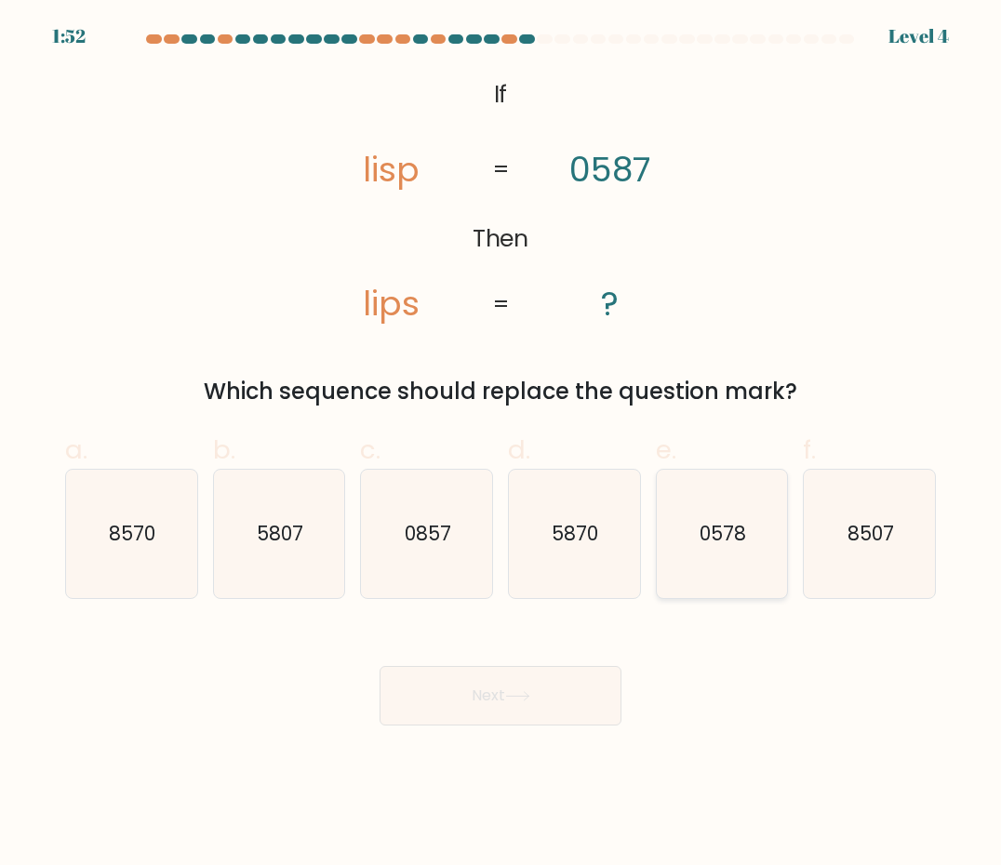
click at [709, 547] on text "0578" at bounding box center [722, 533] width 46 height 27
click at [501, 444] on input "e. 0578" at bounding box center [500, 438] width 1 height 12
radio input "true"
click at [497, 690] on button "Next" at bounding box center [500, 696] width 242 height 60
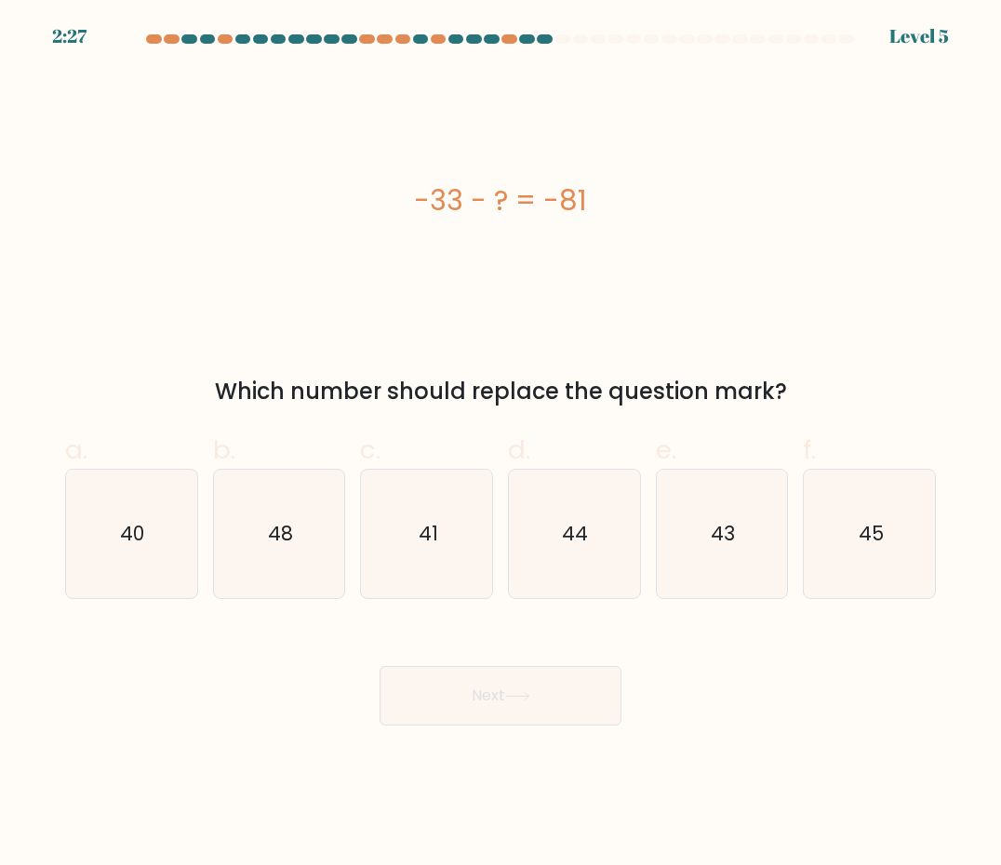
drag, startPoint x: 471, startPoint y: 93, endPoint x: 582, endPoint y: 46, distance: 121.2
click at [471, 93] on div "-33 - ? = -81" at bounding box center [500, 200] width 870 height 259
click at [360, 340] on div "-33 - ? = -81 Which number should replace the question mark?" at bounding box center [500, 240] width 893 height 338
click at [345, 527] on div "48" at bounding box center [279, 534] width 133 height 130
click at [500, 444] on input "b. 48" at bounding box center [500, 438] width 1 height 12
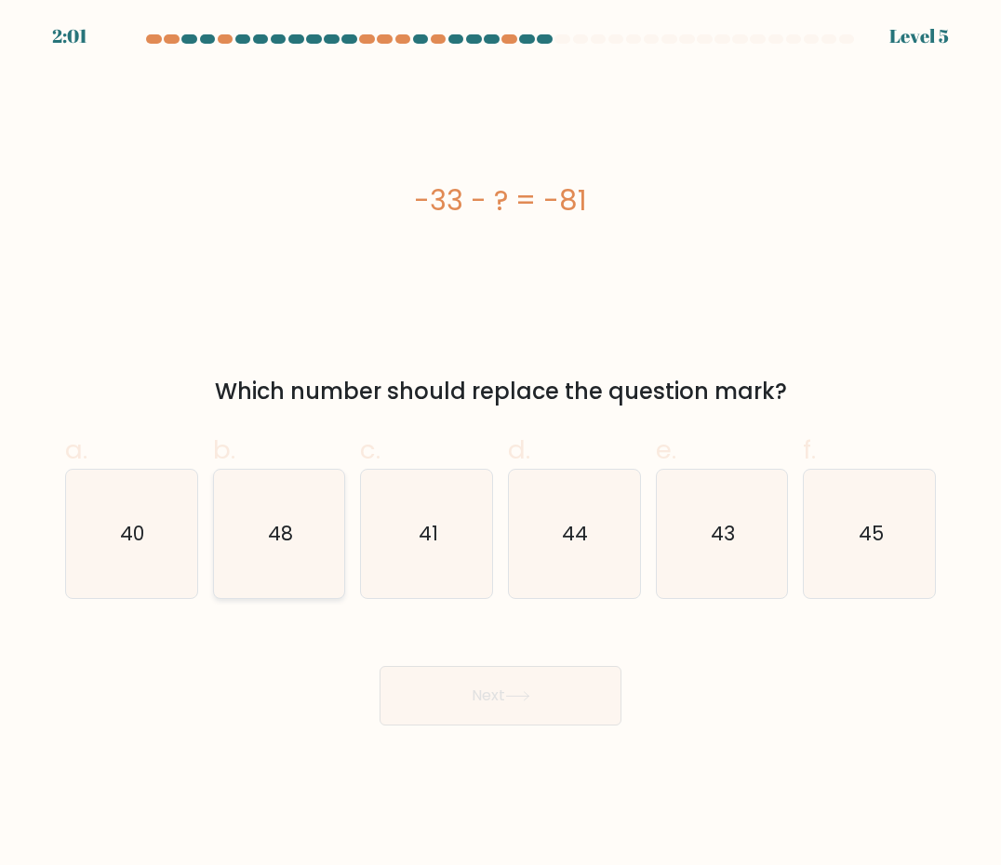
radio input "true"
click at [491, 695] on button "Next" at bounding box center [500, 696] width 242 height 60
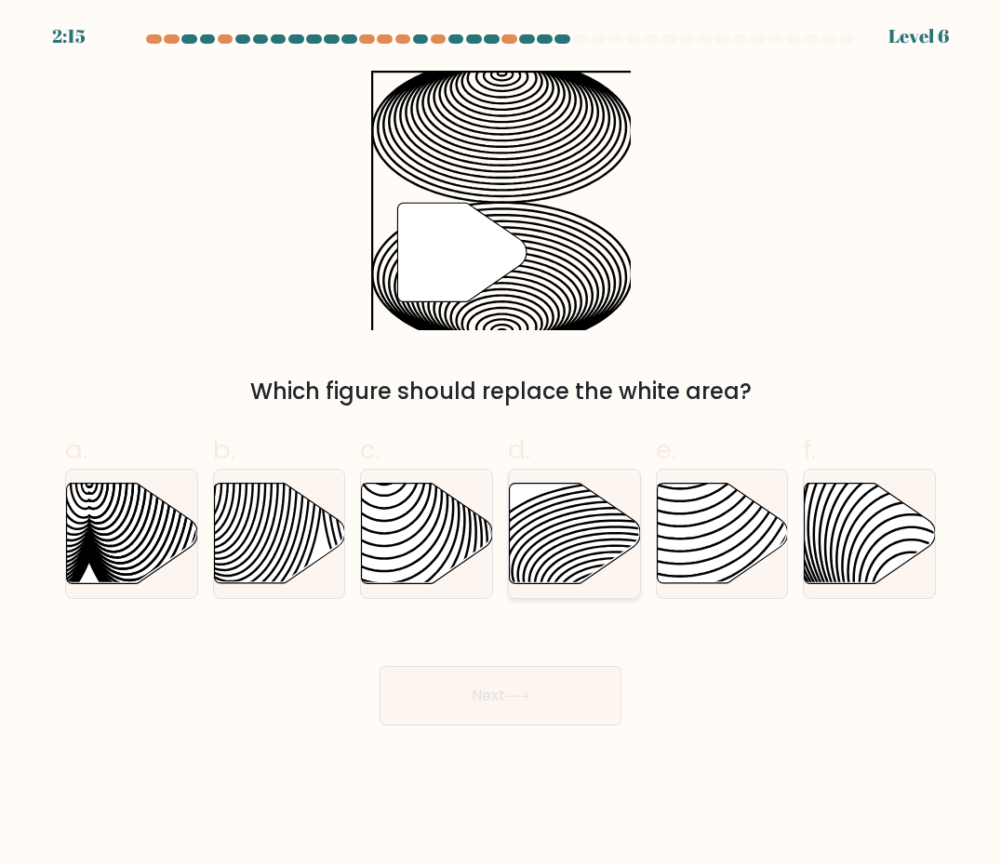
click at [575, 543] on icon at bounding box center [575, 534] width 131 height 100
click at [501, 444] on input "d." at bounding box center [500, 438] width 1 height 12
radio input "true"
click at [520, 703] on button "Next" at bounding box center [500, 696] width 242 height 60
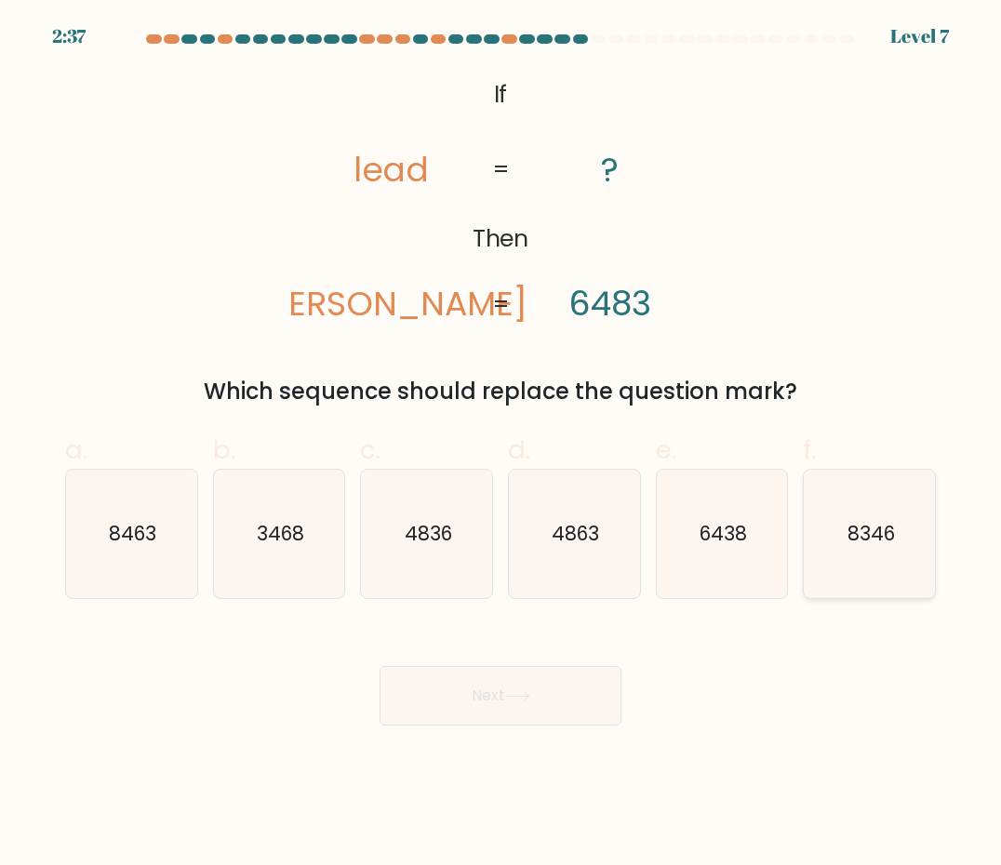
click at [840, 542] on icon "8346" at bounding box center [869, 534] width 128 height 128
click at [501, 444] on input "f. 8346" at bounding box center [500, 438] width 1 height 12
radio input "true"
click at [526, 696] on icon at bounding box center [517, 696] width 22 height 8
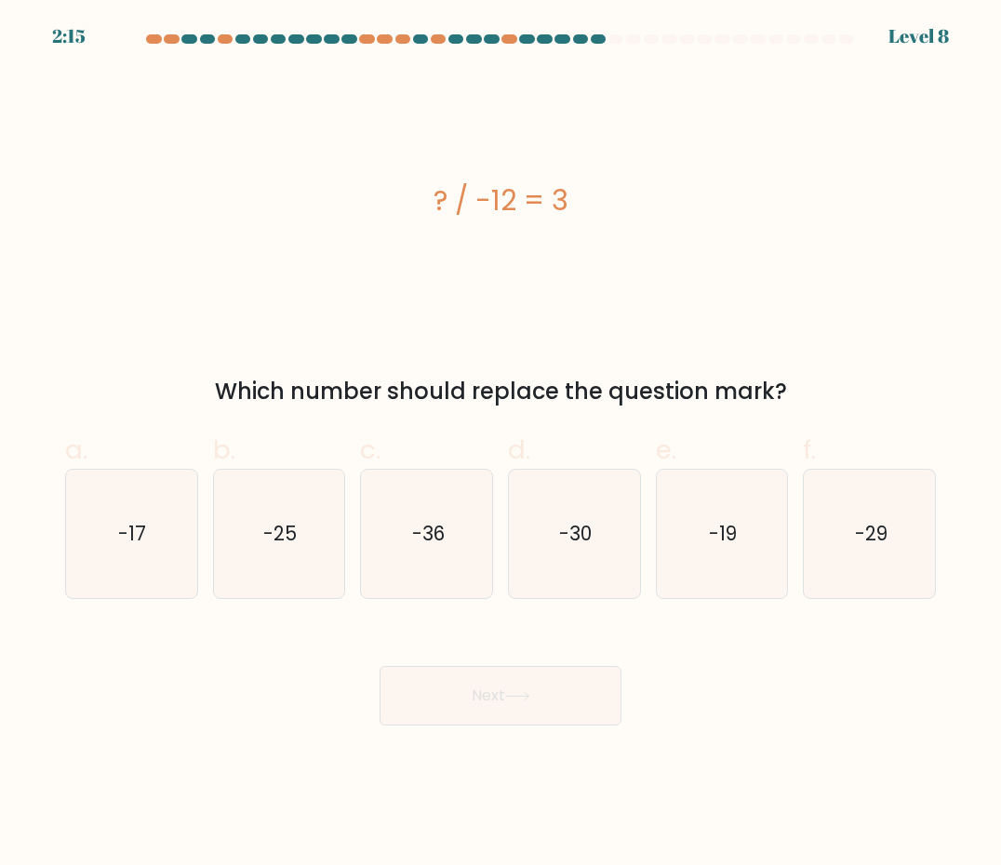
click at [763, 764] on body "2:15 Level 8 a." at bounding box center [500, 432] width 1001 height 865
click at [821, 193] on div "? / -12 = 3" at bounding box center [500, 200] width 870 height 42
click at [792, 268] on div "? / -12 = 3" at bounding box center [500, 200] width 870 height 259
click at [417, 562] on icon "-36" at bounding box center [427, 534] width 128 height 128
click at [500, 444] on input "c. -36" at bounding box center [500, 438] width 1 height 12
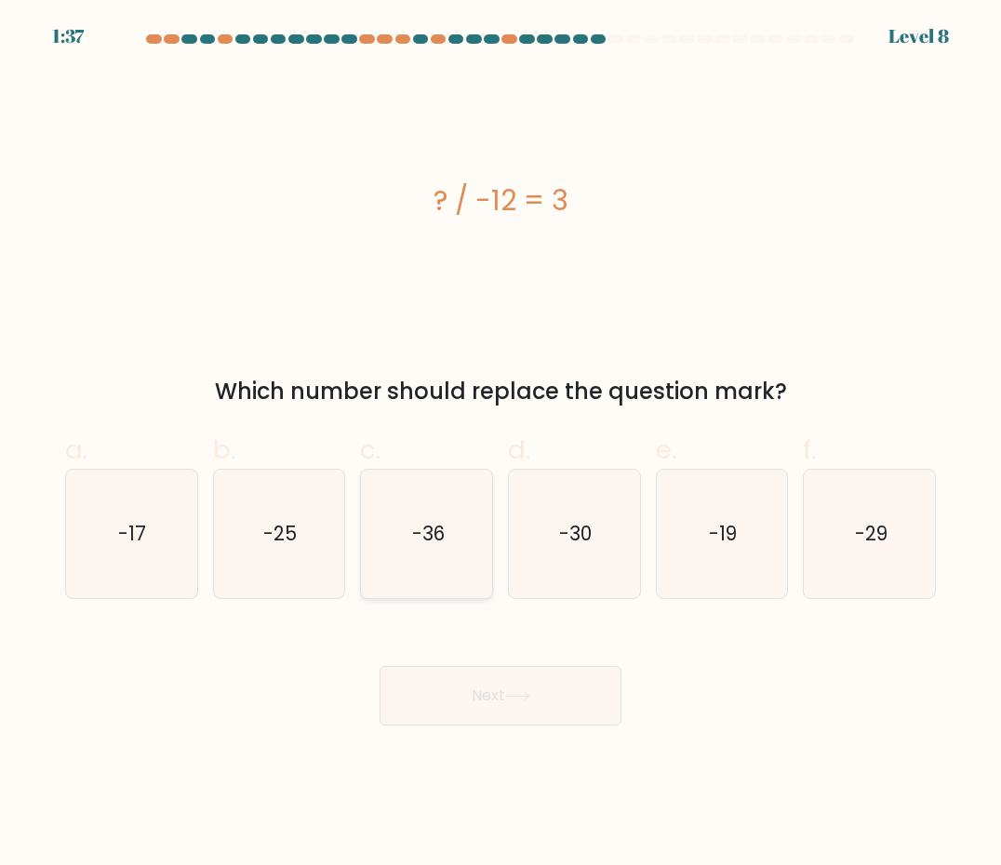
radio input "true"
click at [474, 673] on button "Next" at bounding box center [500, 696] width 242 height 60
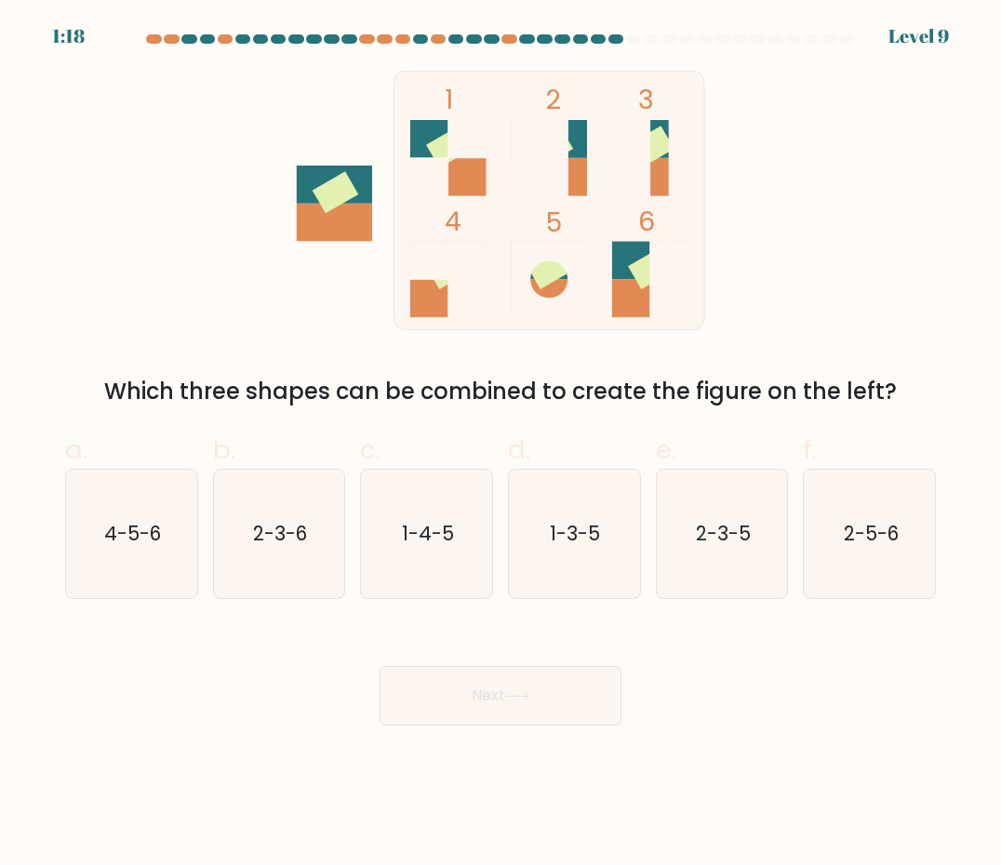
click at [746, 698] on div "Next" at bounding box center [500, 673] width 893 height 104
click at [305, 558] on icon "2-3-6" at bounding box center [279, 534] width 128 height 128
click at [500, 444] on input "b. 2-3-6" at bounding box center [500, 438] width 1 height 12
radio input "true"
click at [480, 680] on button "Next" at bounding box center [500, 696] width 242 height 60
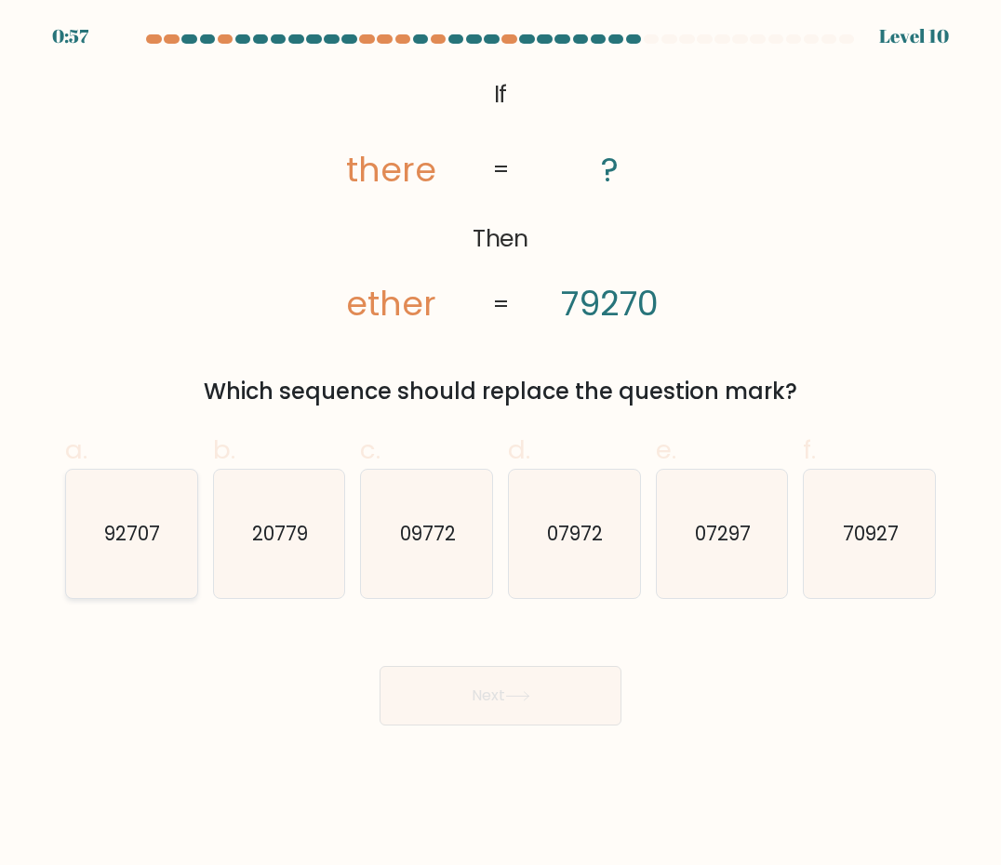
click at [134, 559] on icon "92707" at bounding box center [131, 534] width 128 height 128
click at [500, 444] on input "a. 92707" at bounding box center [500, 438] width 1 height 12
radio input "true"
click at [553, 705] on button "Next" at bounding box center [500, 696] width 242 height 60
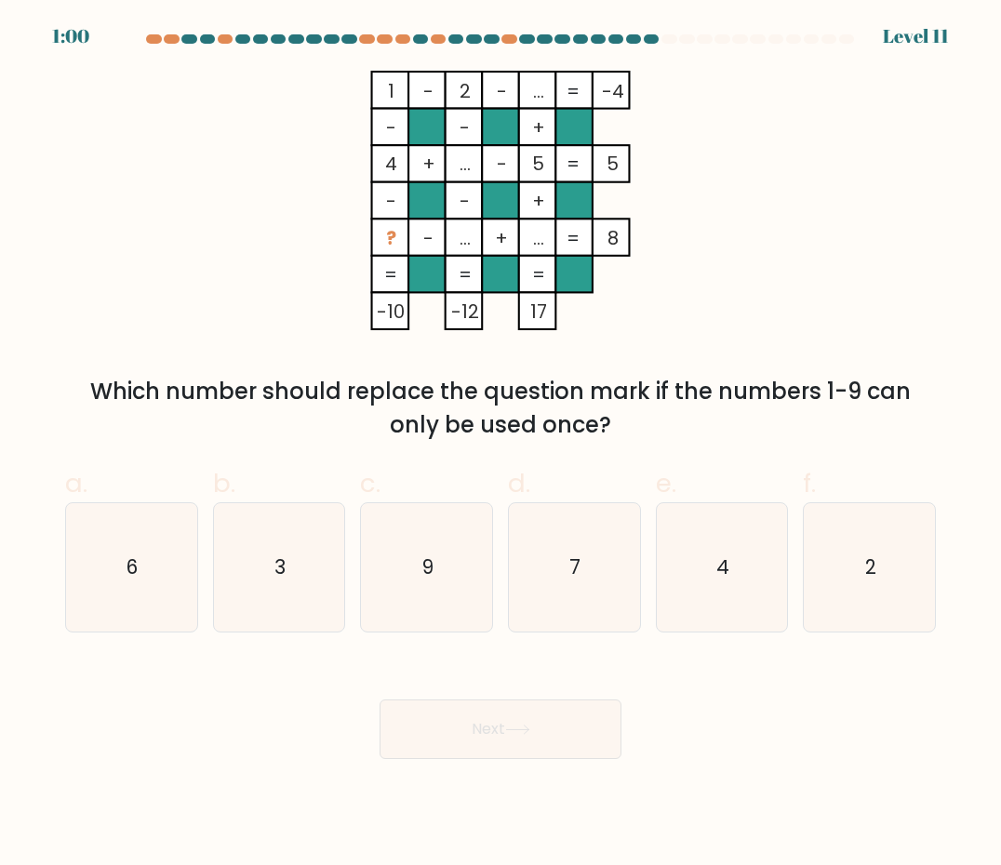
click at [800, 794] on body "1:00 Level 11" at bounding box center [500, 432] width 1001 height 865
click at [816, 720] on div "Next" at bounding box center [500, 707] width 893 height 104
click at [426, 570] on text "9" at bounding box center [427, 566] width 11 height 27
click at [500, 444] on input "c. 9" at bounding box center [500, 438] width 1 height 12
radio input "true"
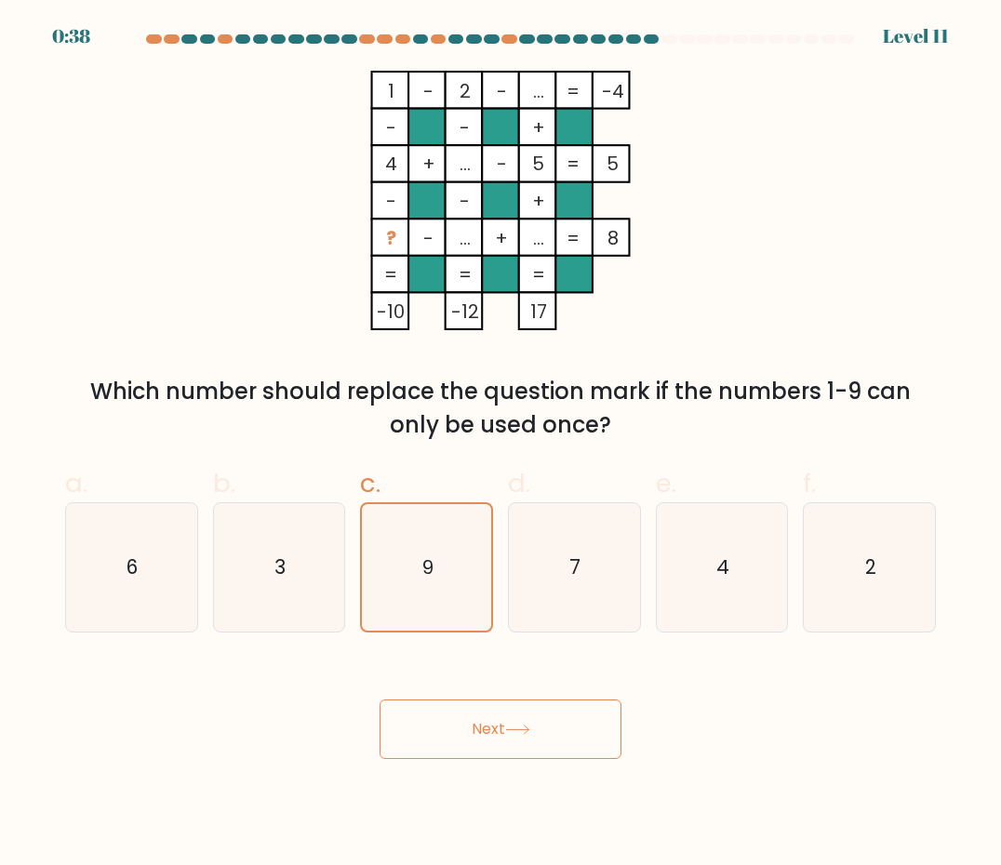
click at [471, 716] on button "Next" at bounding box center [500, 729] width 242 height 60
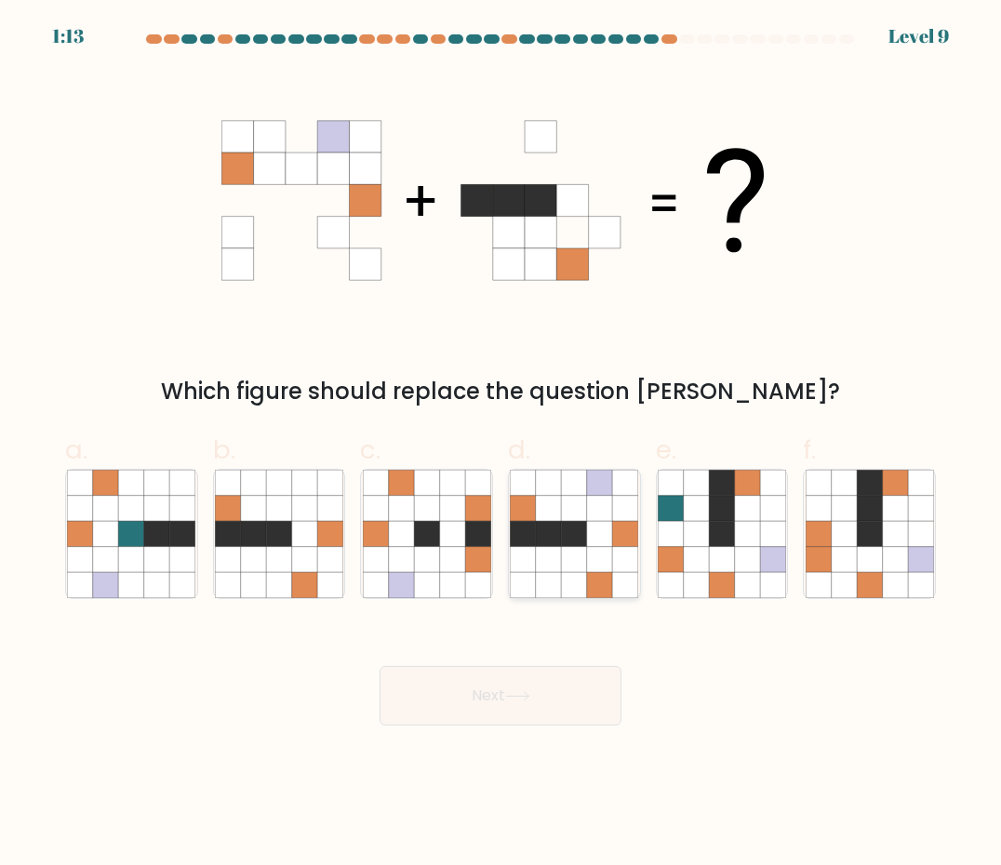
click at [573, 550] on icon at bounding box center [574, 559] width 25 height 25
click at [501, 444] on input "d." at bounding box center [500, 438] width 1 height 12
radio input "true"
click at [554, 680] on button "Next" at bounding box center [500, 696] width 242 height 60
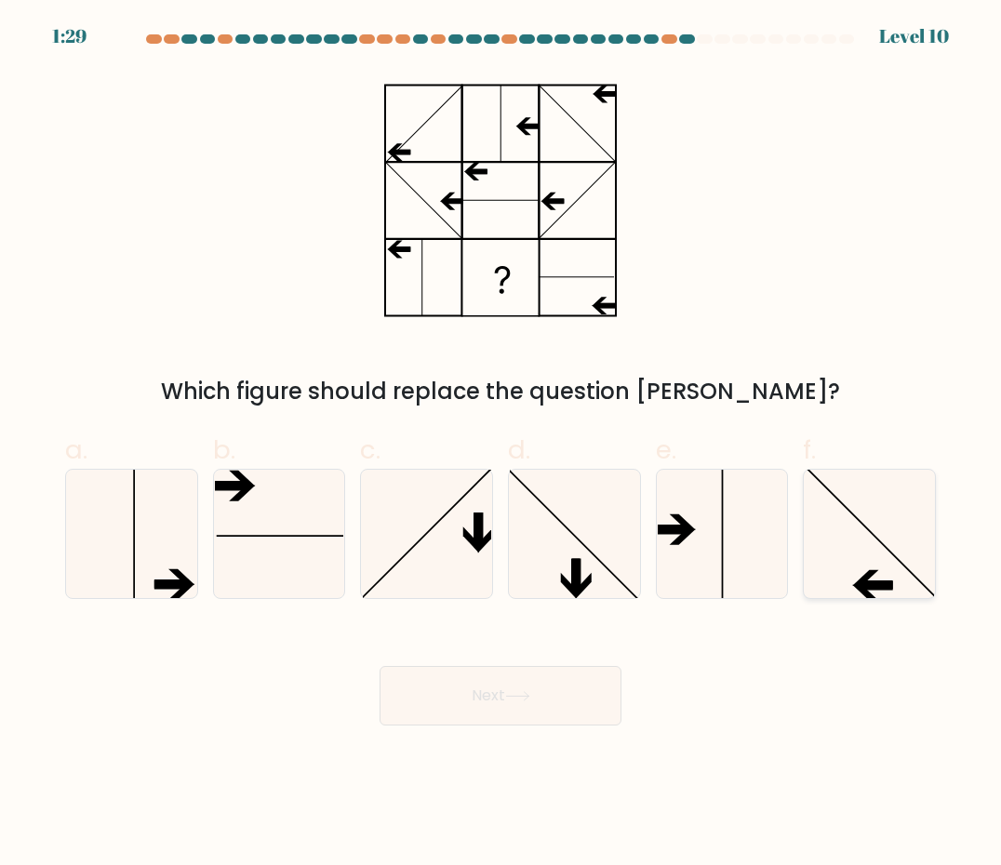
click at [864, 531] on icon at bounding box center [869, 534] width 128 height 128
click at [501, 444] on input "f." at bounding box center [500, 438] width 1 height 12
radio input "true"
click at [550, 702] on button "Next" at bounding box center [500, 696] width 242 height 60
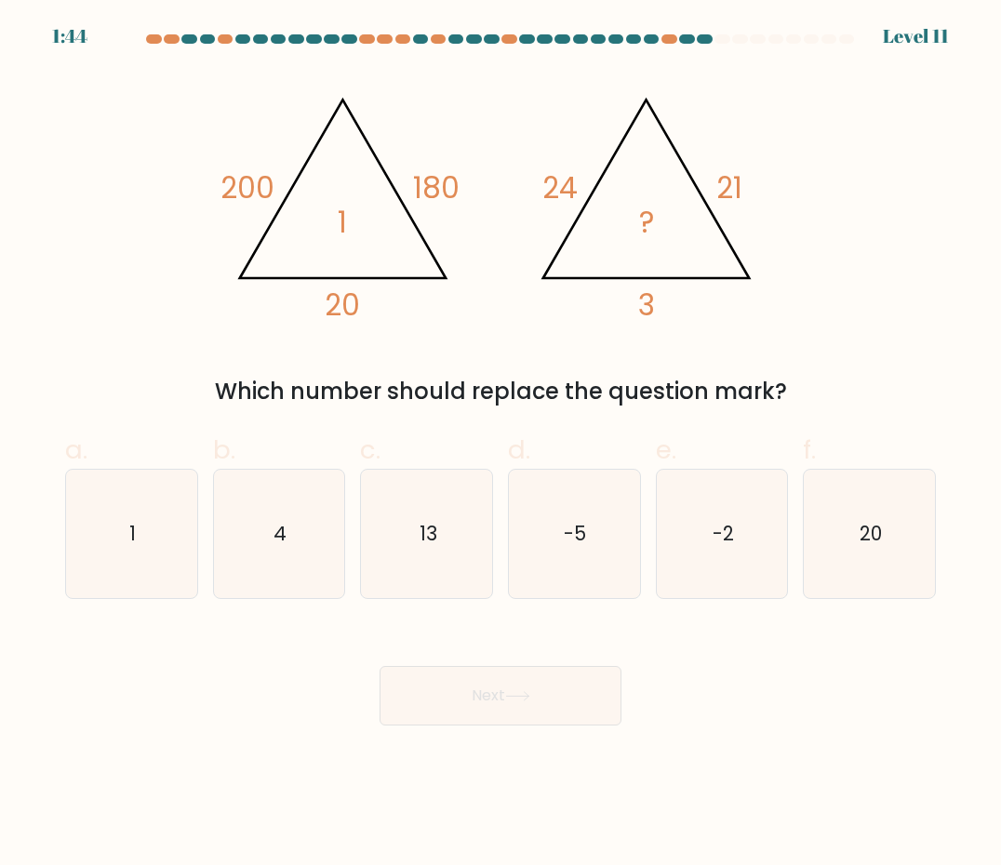
click at [768, 708] on div "Next" at bounding box center [500, 673] width 893 height 104
drag, startPoint x: 166, startPoint y: 556, endPoint x: 263, endPoint y: 606, distance: 109.8
click at [164, 555] on icon "1" at bounding box center [131, 534] width 128 height 128
click at [500, 444] on input "a. 1" at bounding box center [500, 438] width 1 height 12
radio input "true"
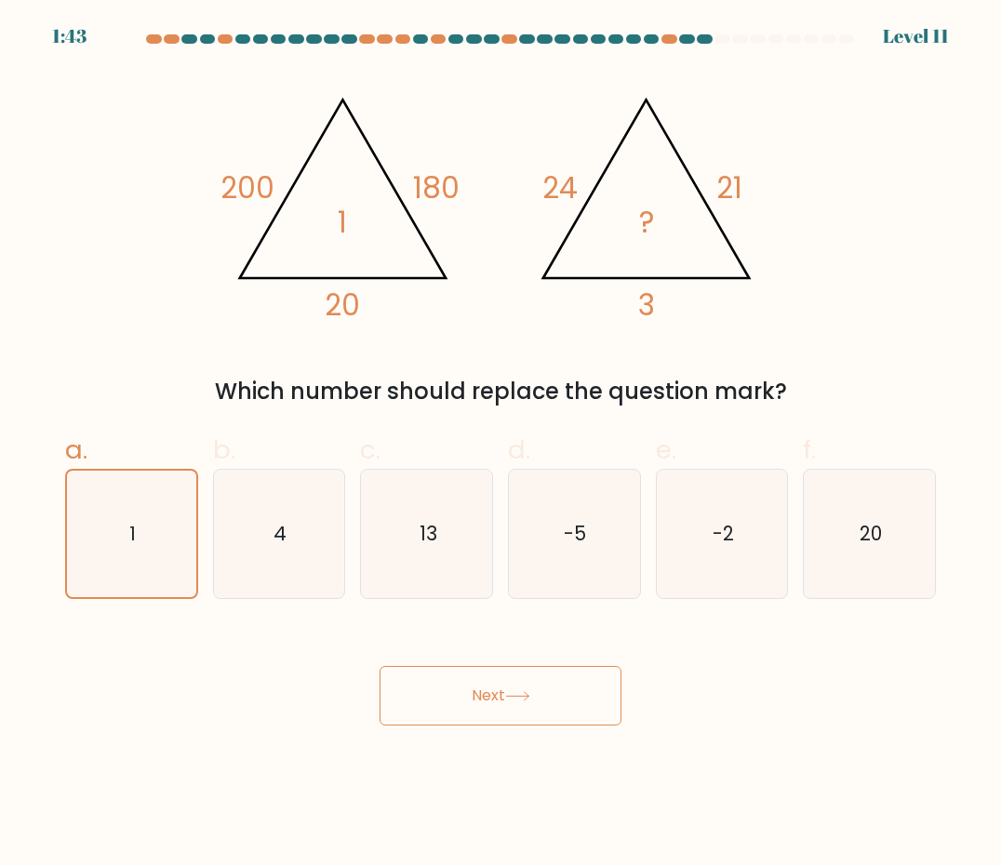
click at [455, 684] on button "Next" at bounding box center [500, 696] width 242 height 60
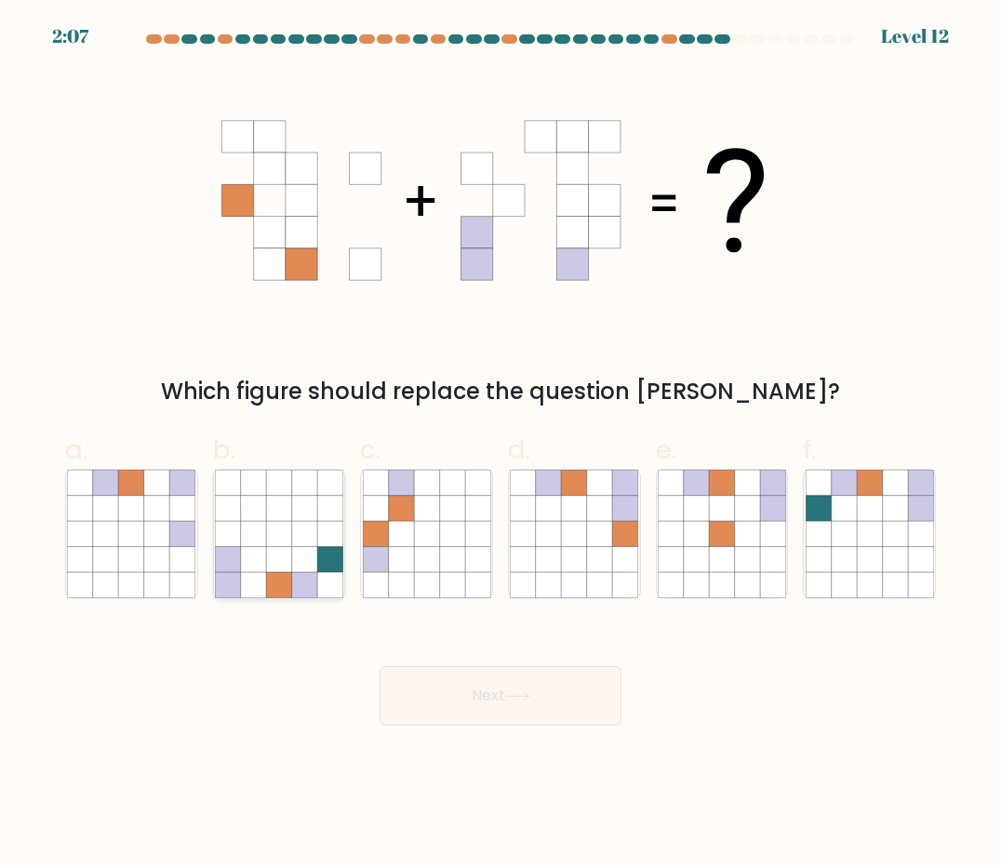
click at [279, 548] on icon at bounding box center [278, 559] width 25 height 25
click at [500, 444] on input "b." at bounding box center [500, 438] width 1 height 12
radio input "true"
click at [462, 681] on button "Next" at bounding box center [500, 696] width 242 height 60
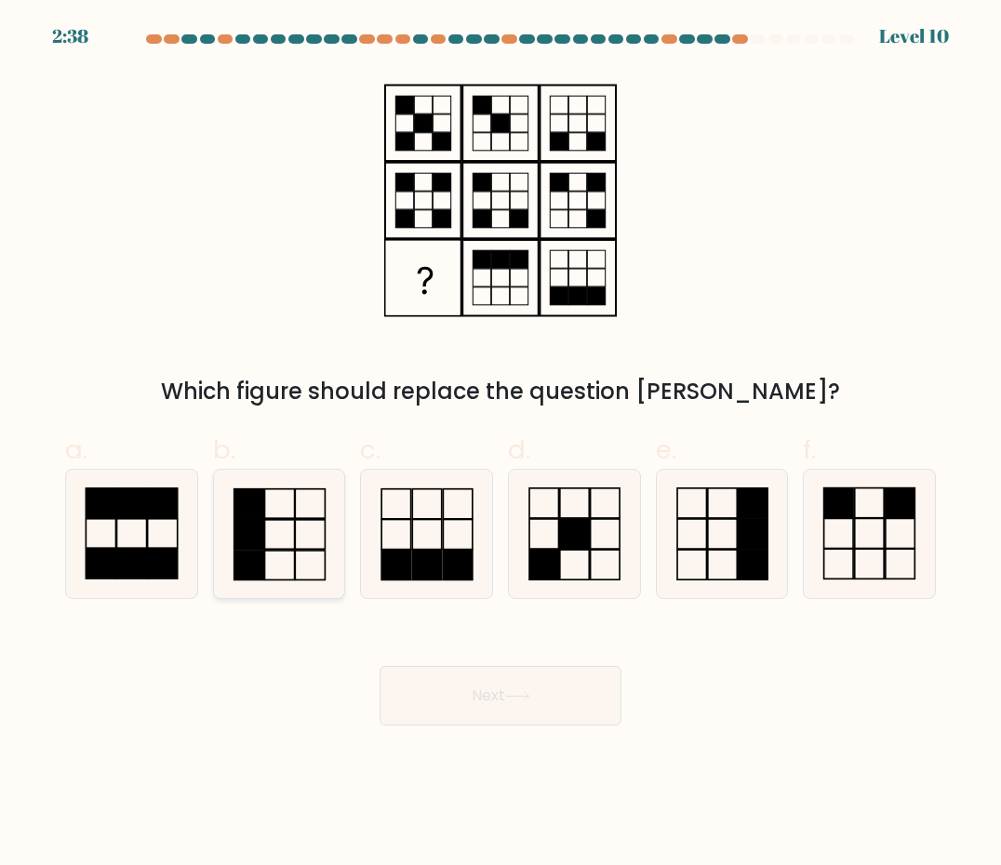
click at [320, 517] on icon at bounding box center [279, 534] width 128 height 128
click at [500, 444] on input "b." at bounding box center [500, 438] width 1 height 12
radio input "true"
click at [419, 666] on button "Next" at bounding box center [500, 696] width 242 height 60
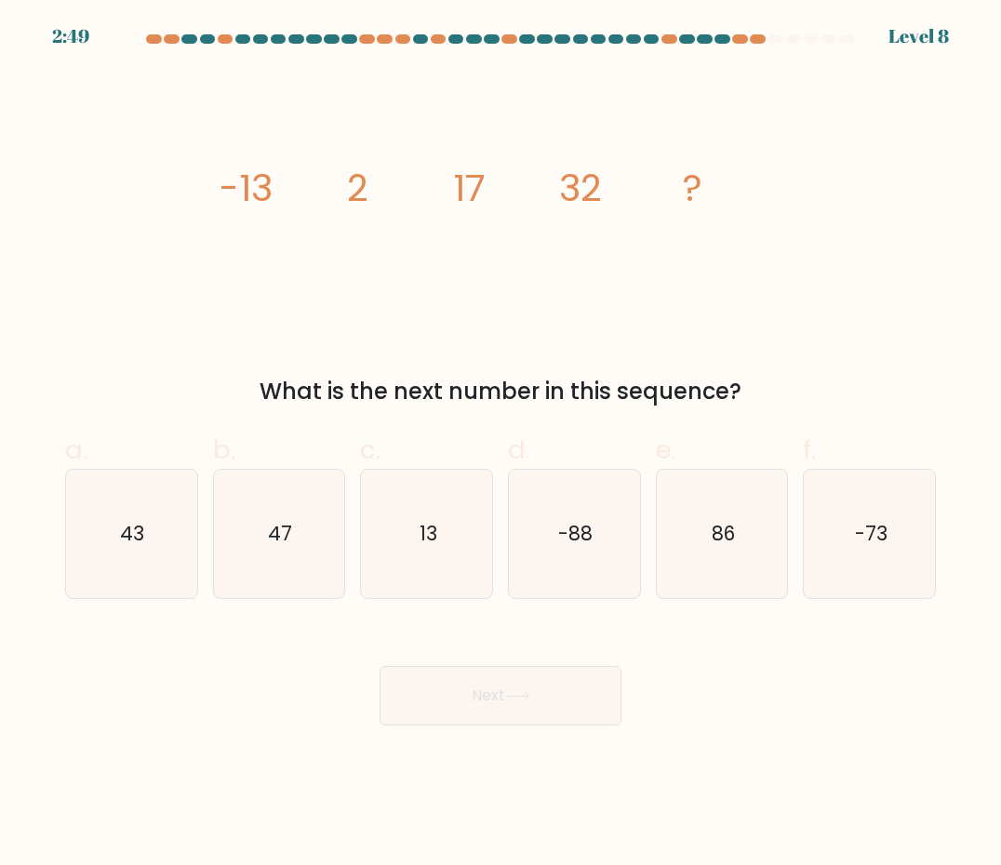
click at [799, 401] on div "What is the next number in this sequence?" at bounding box center [500, 391] width 848 height 33
click at [320, 514] on icon "47" at bounding box center [279, 534] width 128 height 128
click at [500, 444] on input "b. 47" at bounding box center [500, 438] width 1 height 12
radio input "true"
click at [431, 676] on button "Next" at bounding box center [500, 696] width 242 height 60
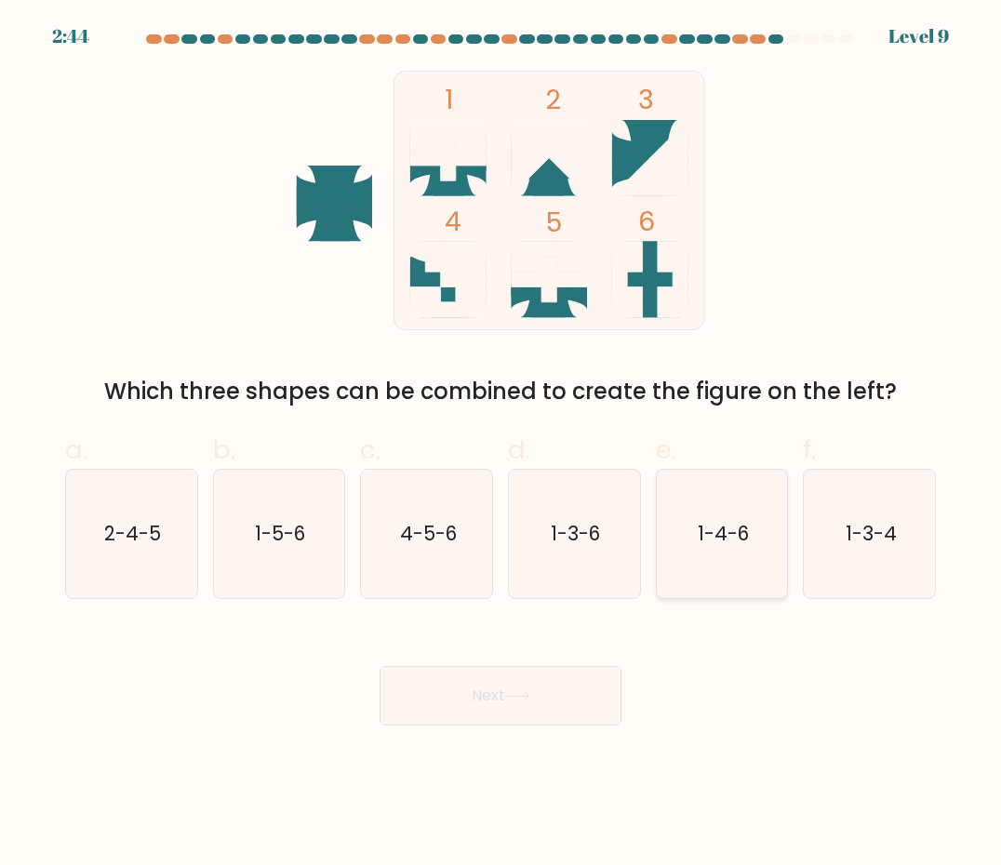
click at [762, 539] on icon "1-4-6" at bounding box center [721, 534] width 128 height 128
click at [501, 444] on input "e. 1-4-6" at bounding box center [500, 438] width 1 height 12
radio input "true"
click at [522, 681] on button "Next" at bounding box center [500, 696] width 242 height 60
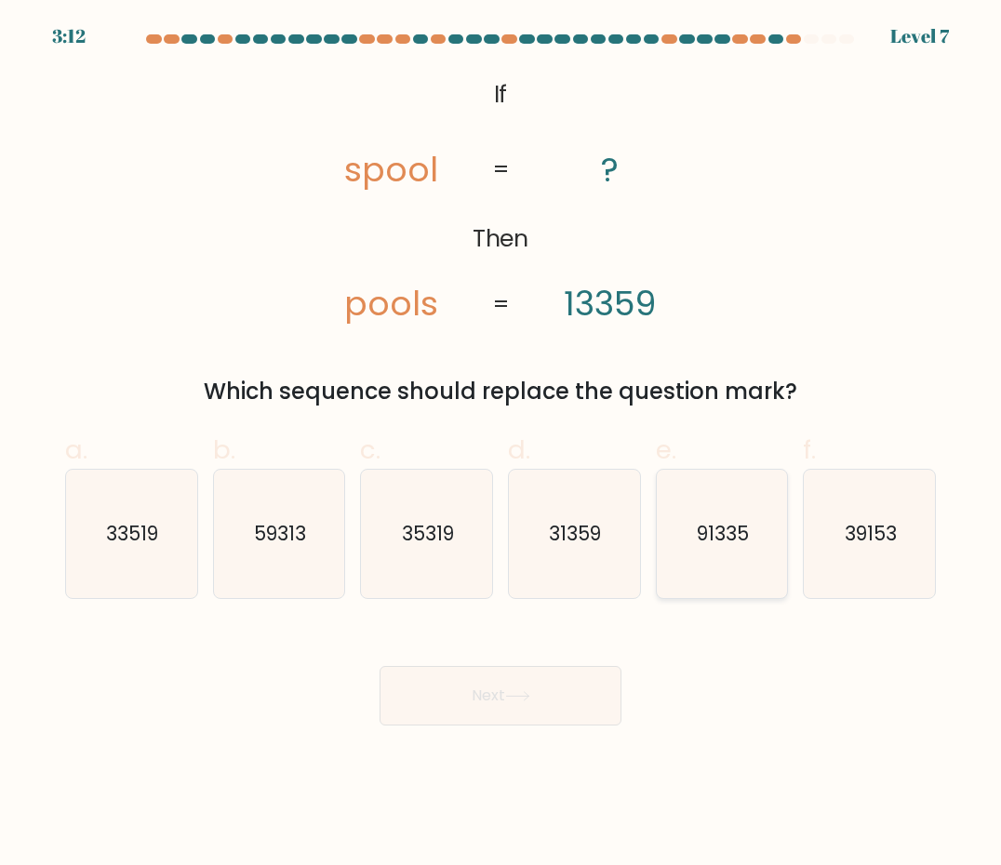
click at [682, 548] on icon "91335" at bounding box center [721, 534] width 128 height 128
click at [501, 444] on input "e. 91335" at bounding box center [500, 438] width 1 height 12
radio input "true"
click at [496, 696] on button "Next" at bounding box center [500, 696] width 242 height 60
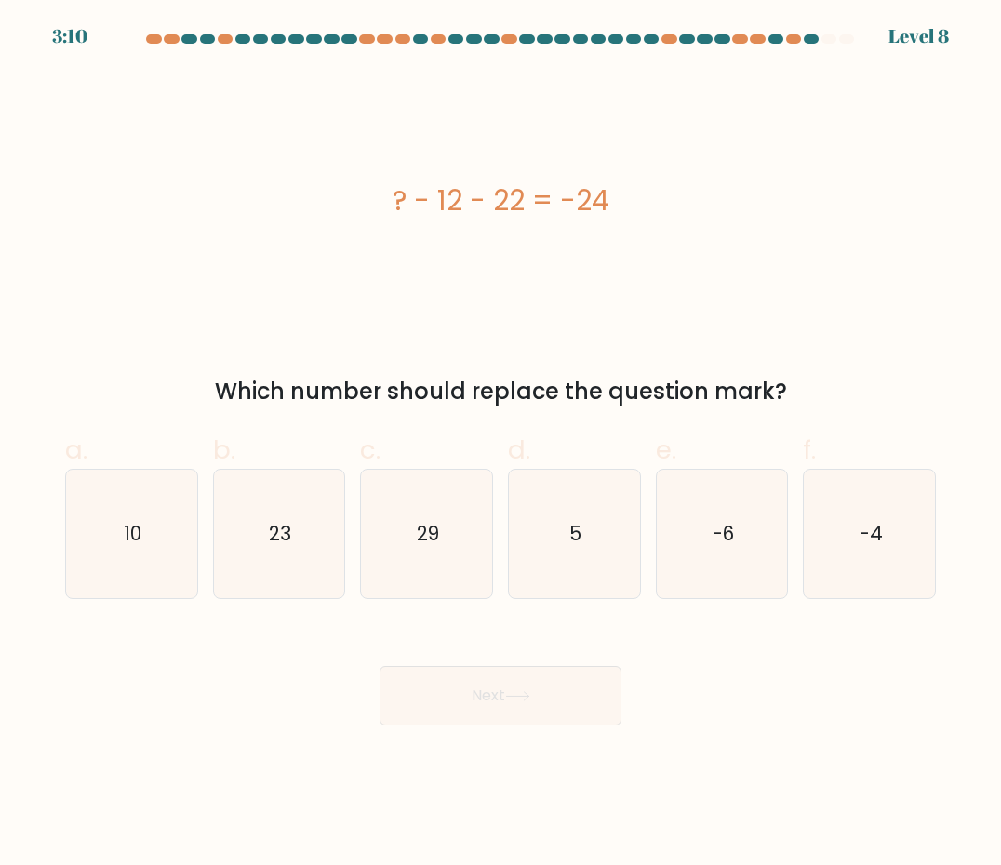
click at [914, 691] on div "Next" at bounding box center [500, 673] width 893 height 104
click at [164, 531] on icon "10" at bounding box center [131, 534] width 128 height 128
click at [500, 444] on input "a. 10" at bounding box center [500, 438] width 1 height 12
radio input "true"
click at [437, 691] on button "Next" at bounding box center [500, 696] width 242 height 60
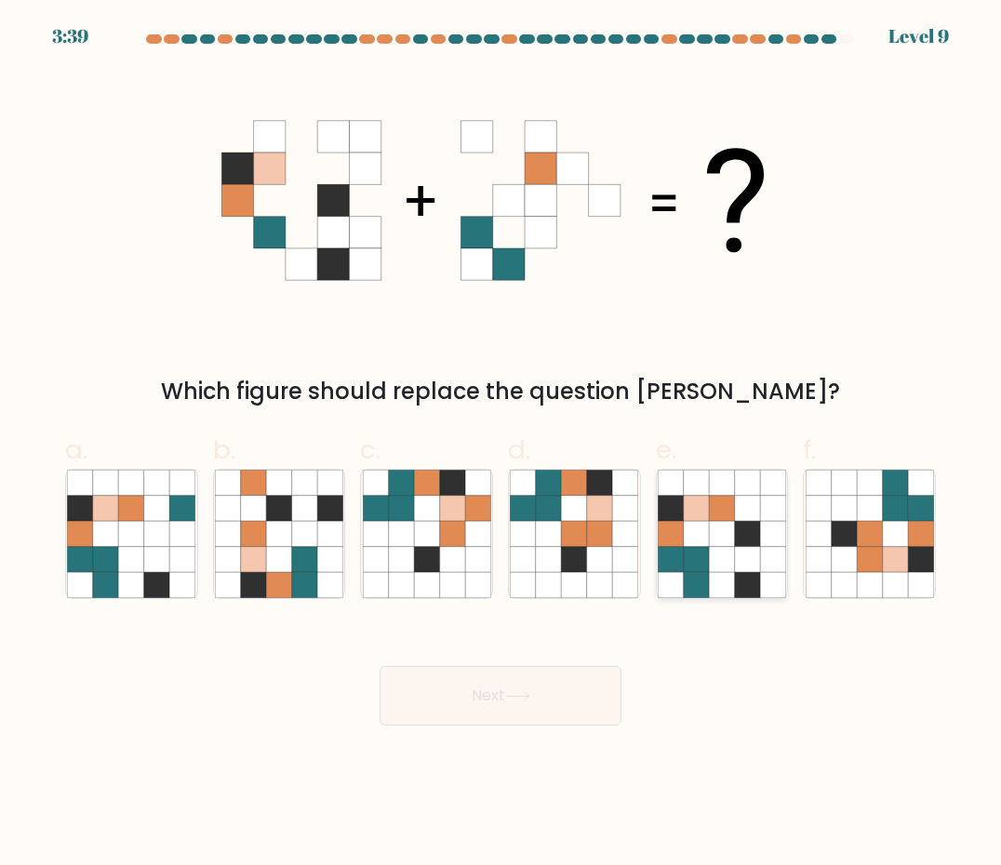
click at [735, 538] on icon at bounding box center [747, 534] width 25 height 25
click at [501, 444] on input "e." at bounding box center [500, 438] width 1 height 12
radio input "true"
click at [517, 696] on icon at bounding box center [517, 696] width 25 height 10
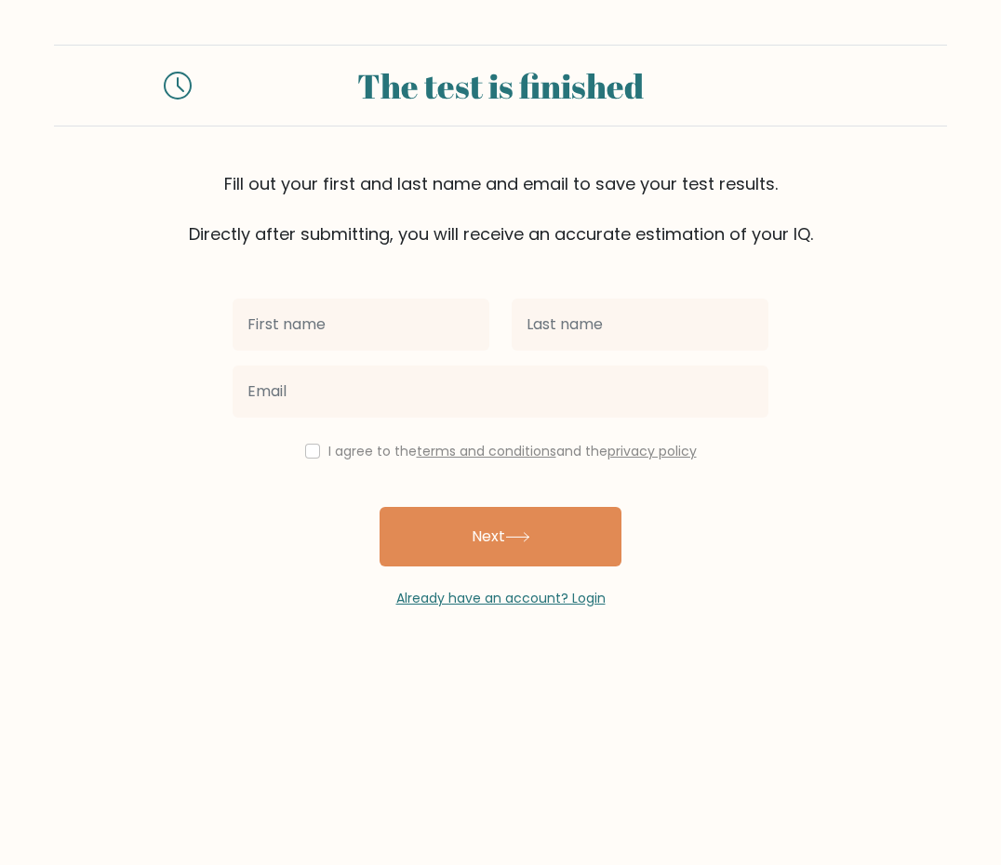
click at [402, 343] on input "text" at bounding box center [360, 324] width 257 height 52
type input "[PERSON_NAME]"
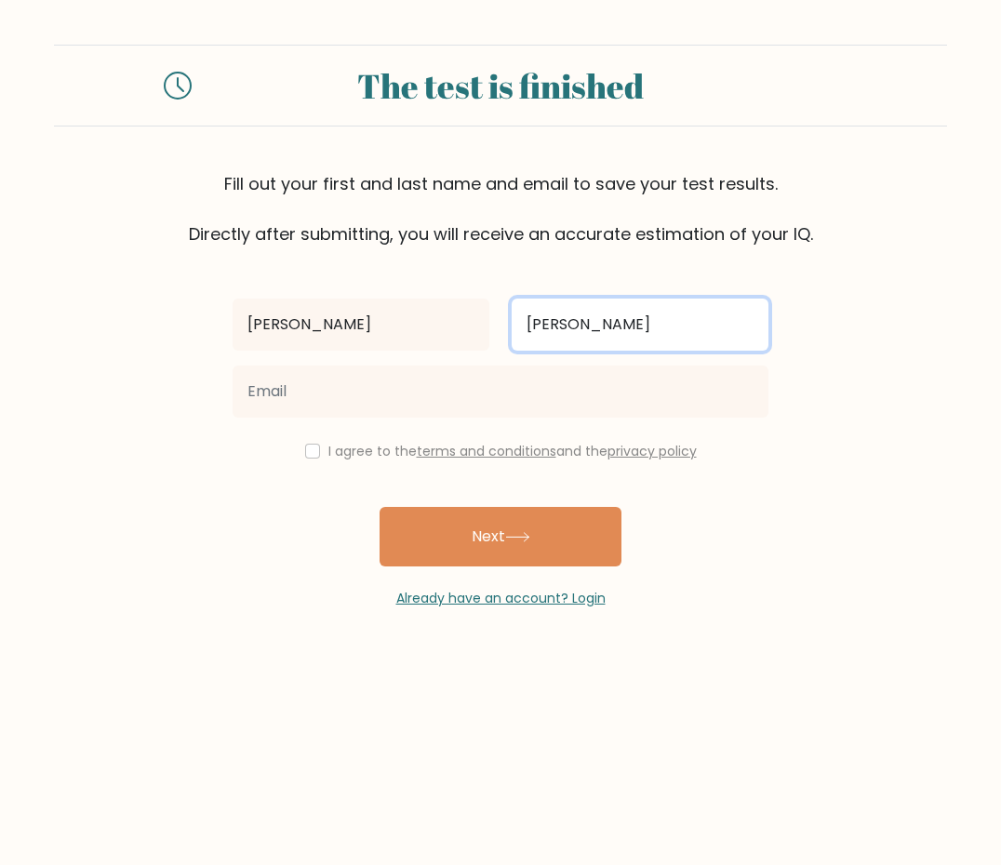
type input "[PERSON_NAME]"
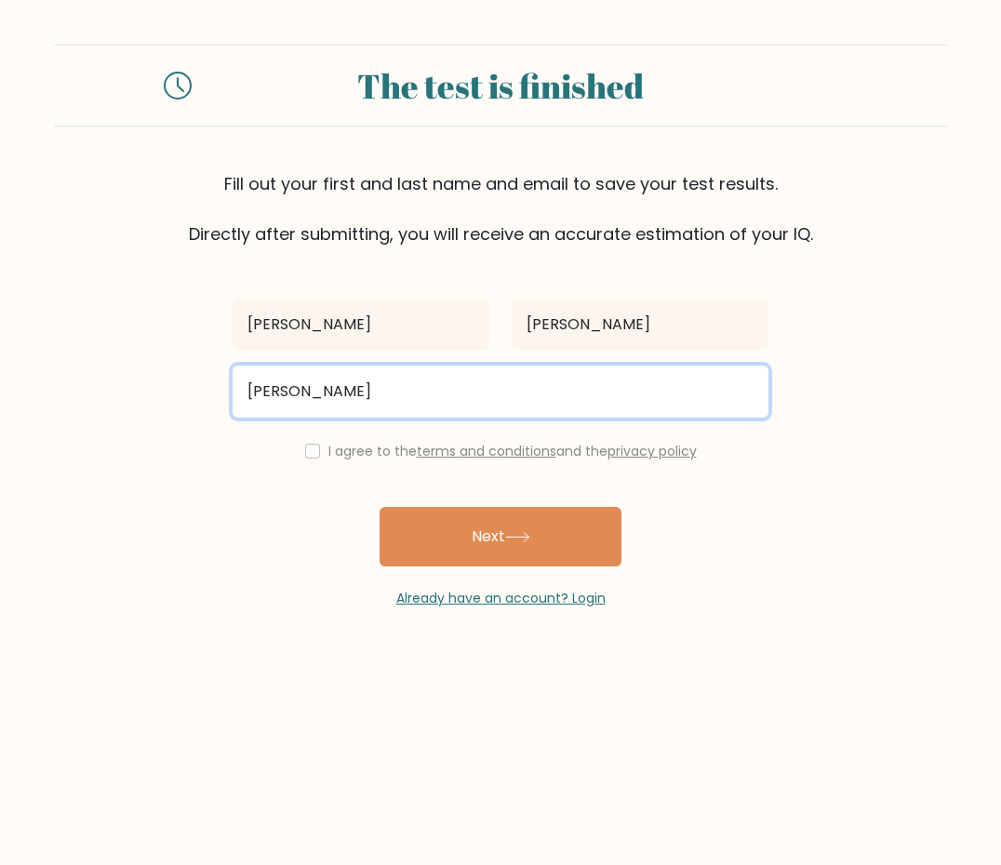
type input "paologamboa18@gmail.com"
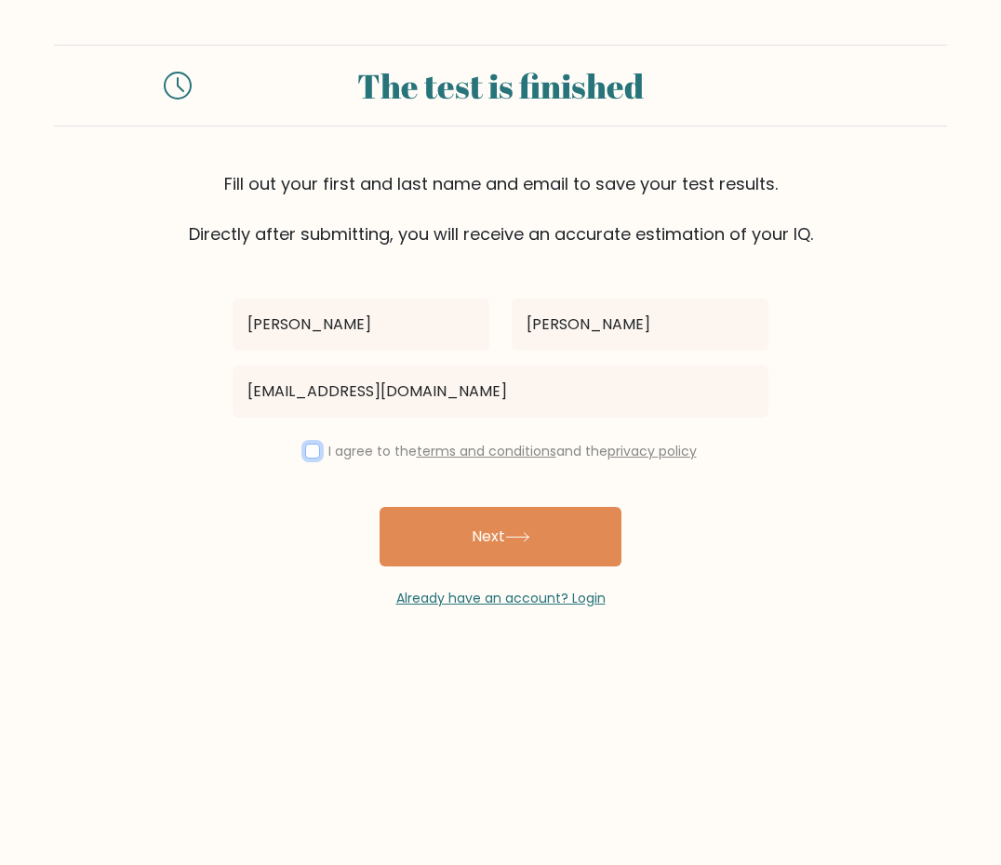
click at [305, 453] on input "checkbox" at bounding box center [312, 451] width 15 height 15
checkbox input "true"
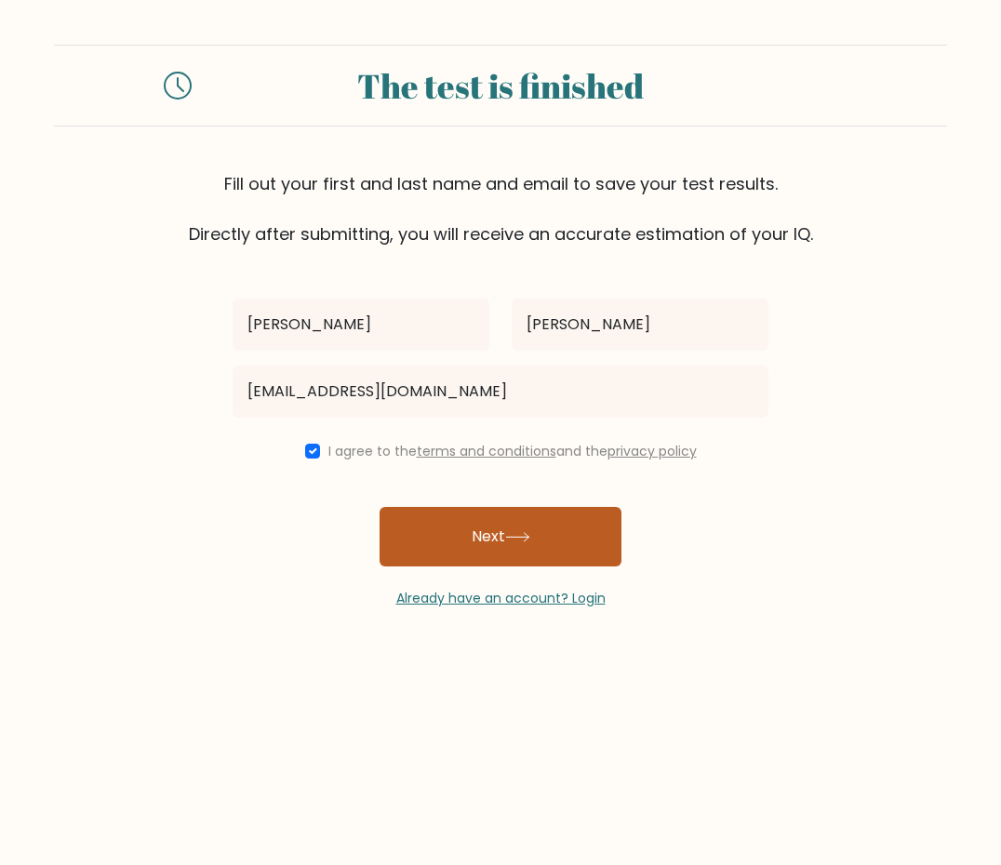
click at [455, 543] on button "Next" at bounding box center [500, 537] width 242 height 60
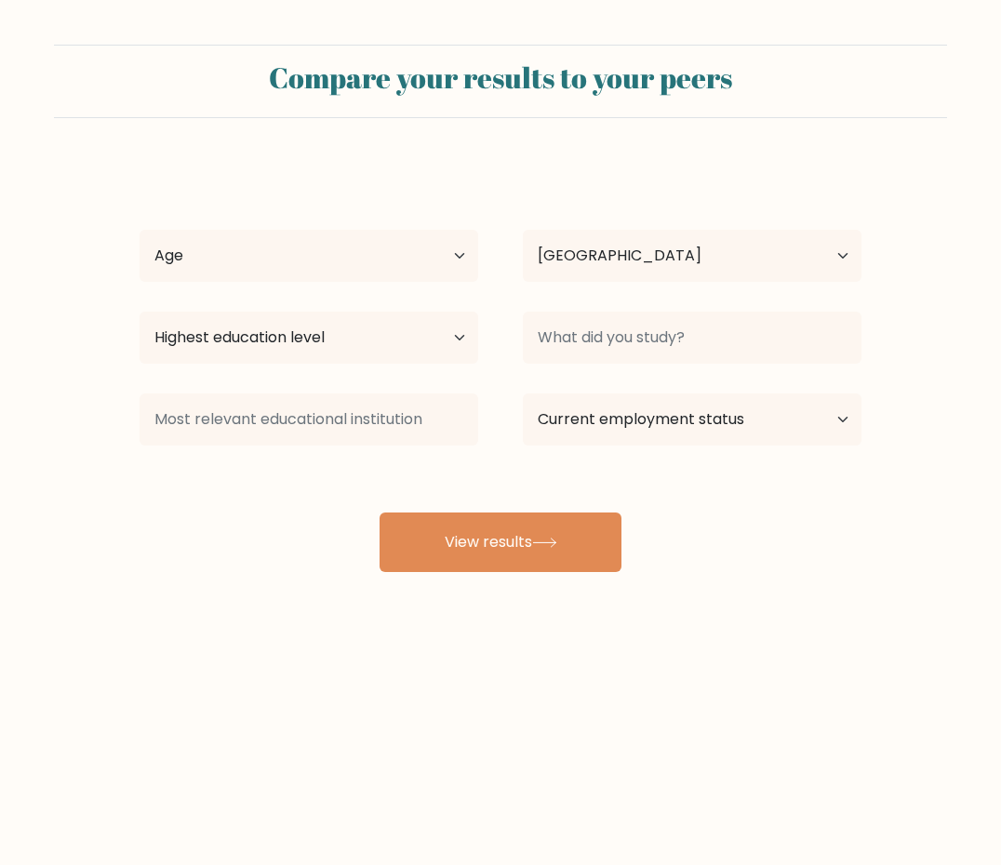
select select "PH"
click at [436, 346] on select "Highest education level No schooling Primary Lower Secondary Upper Secondary Oc…" at bounding box center [308, 337] width 338 height 52
select select "bachelors_degree"
click at [139, 311] on select "Highest education level No schooling Primary Lower Secondary Upper Secondary Oc…" at bounding box center [308, 337] width 338 height 52
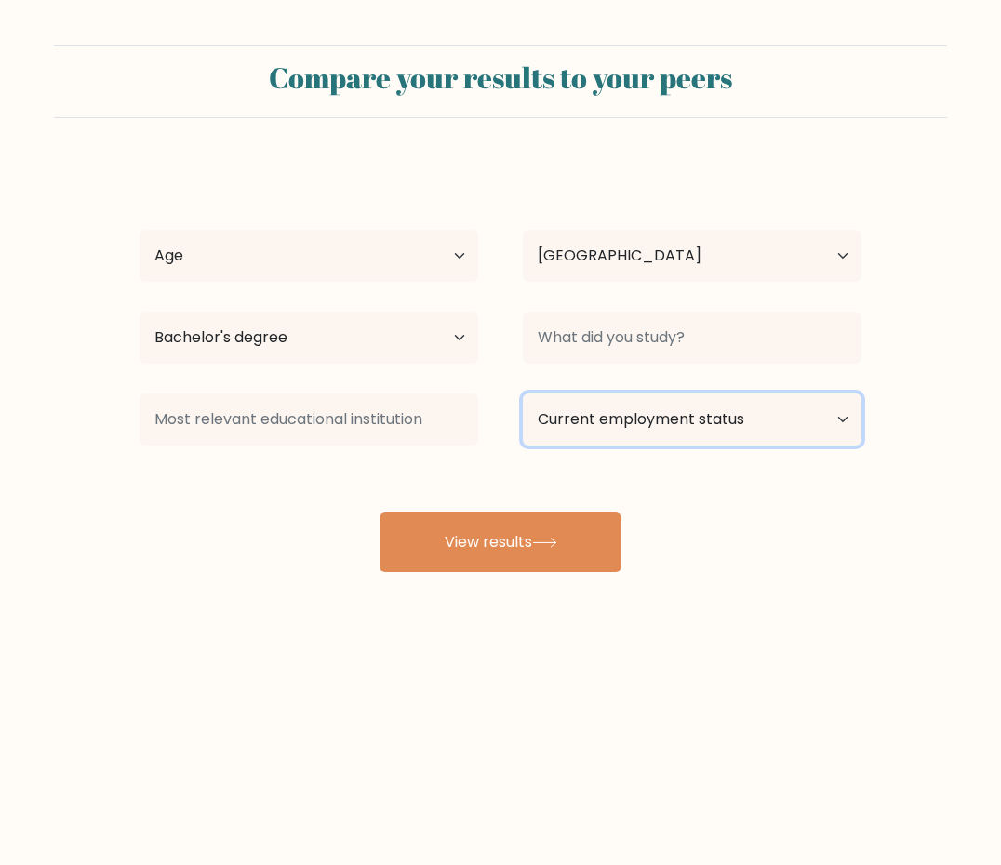
click at [580, 429] on select "Current employment status Employed Student Retired Other / prefer not to answer" at bounding box center [692, 419] width 338 height 52
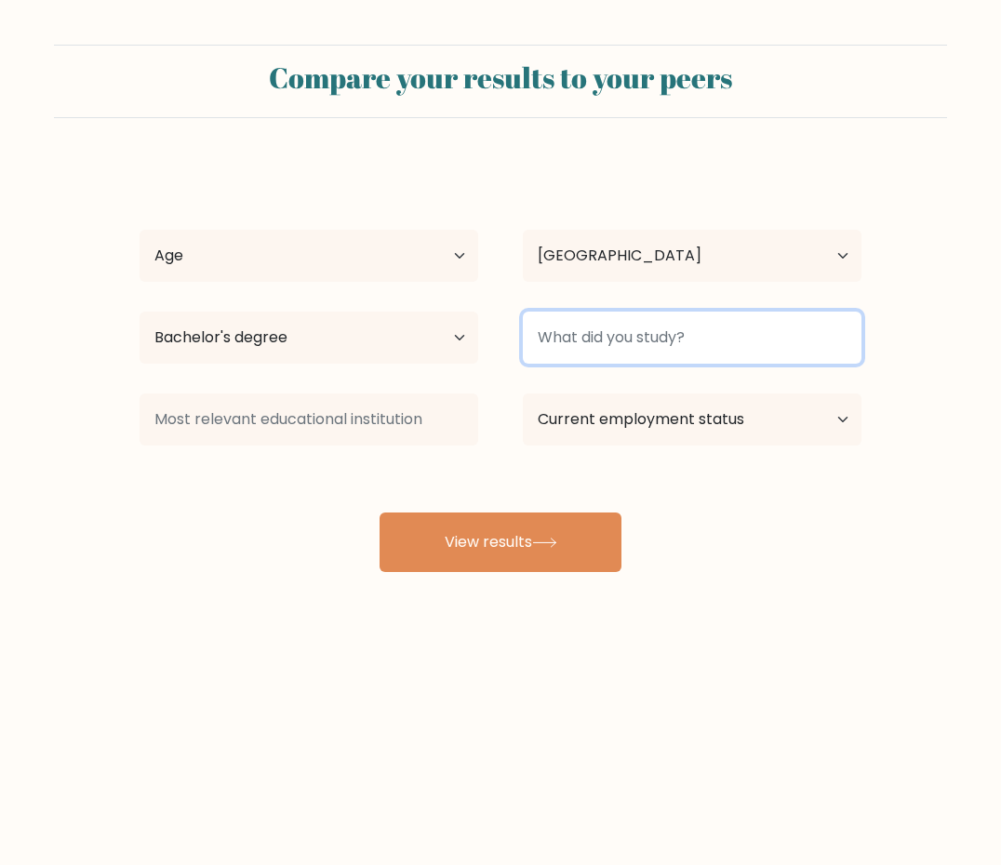
click at [616, 347] on input at bounding box center [692, 337] width 338 height 52
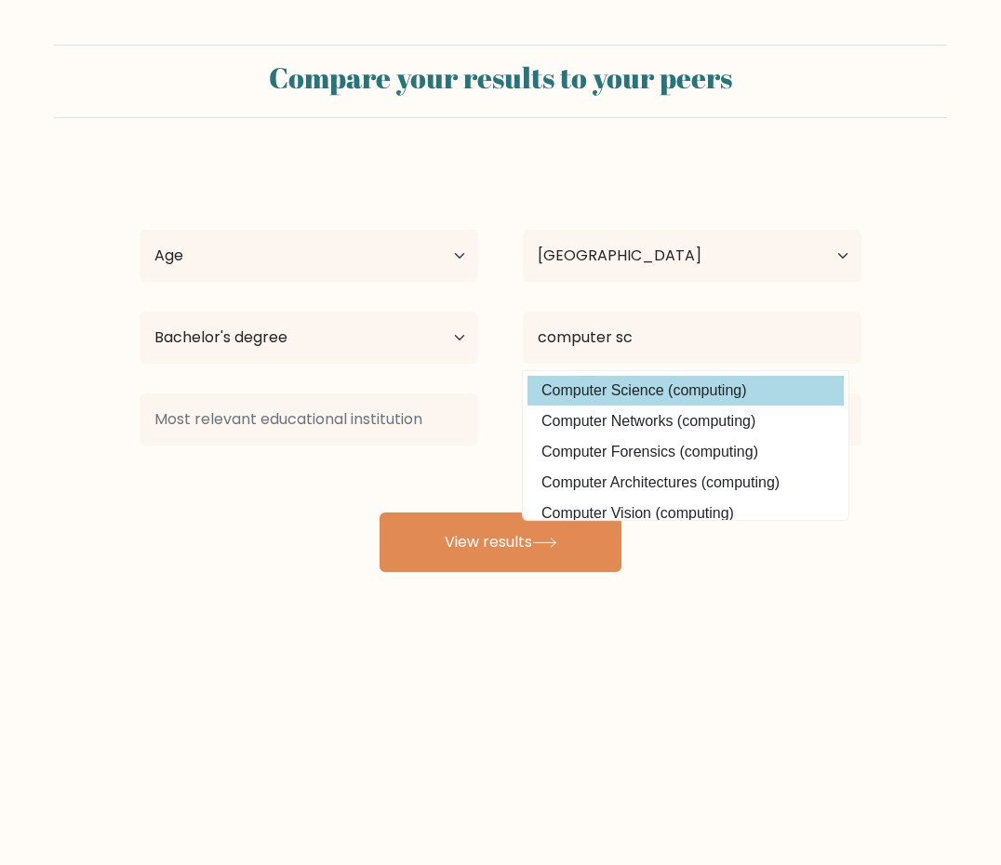
click at [623, 391] on option "Computer Science (computing)" at bounding box center [685, 391] width 316 height 30
type input "Computer Science"
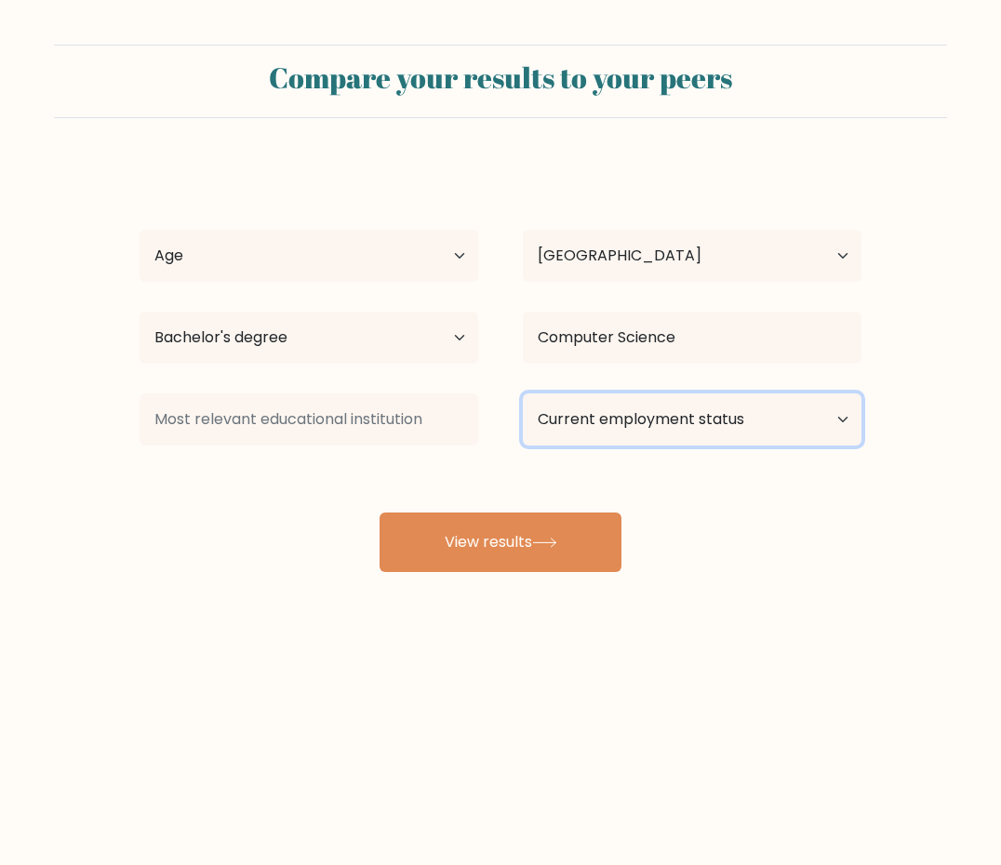
click at [684, 411] on select "Current employment status Employed Student Retired Other / prefer not to answer" at bounding box center [692, 419] width 338 height 52
select select "other"
click at [523, 393] on select "Current employment status Employed Student Retired Other / prefer not to answer" at bounding box center [692, 419] width 338 height 52
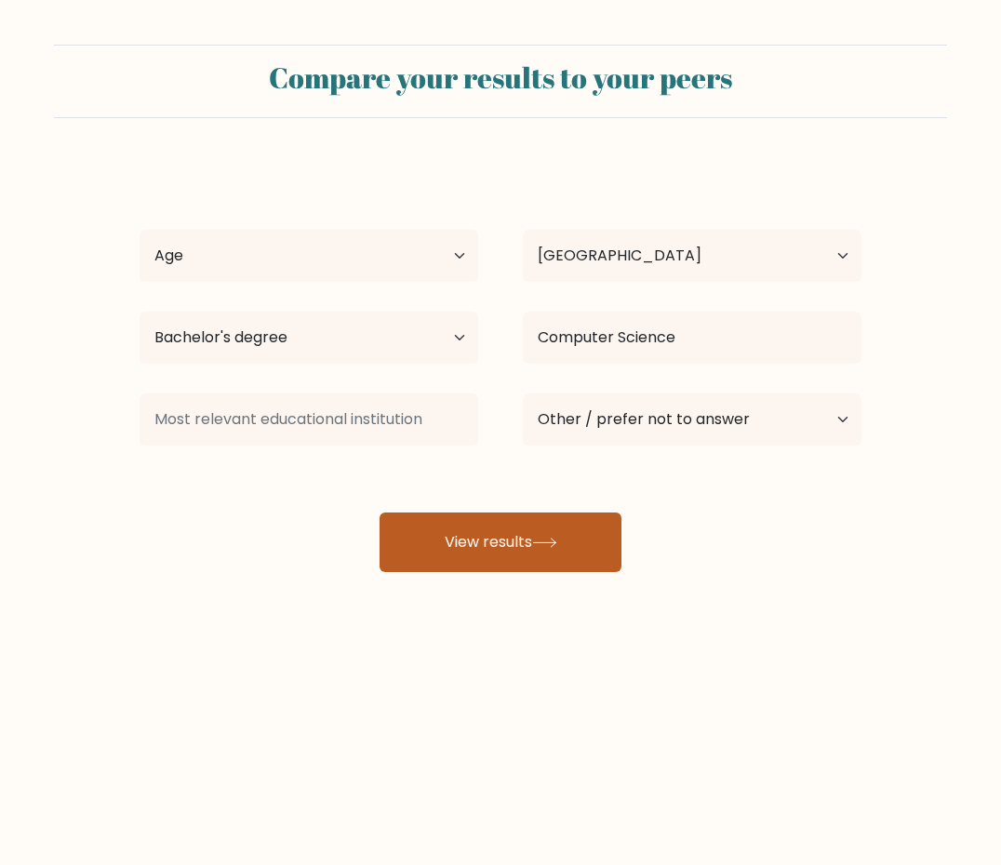
click at [441, 540] on button "View results" at bounding box center [500, 542] width 242 height 60
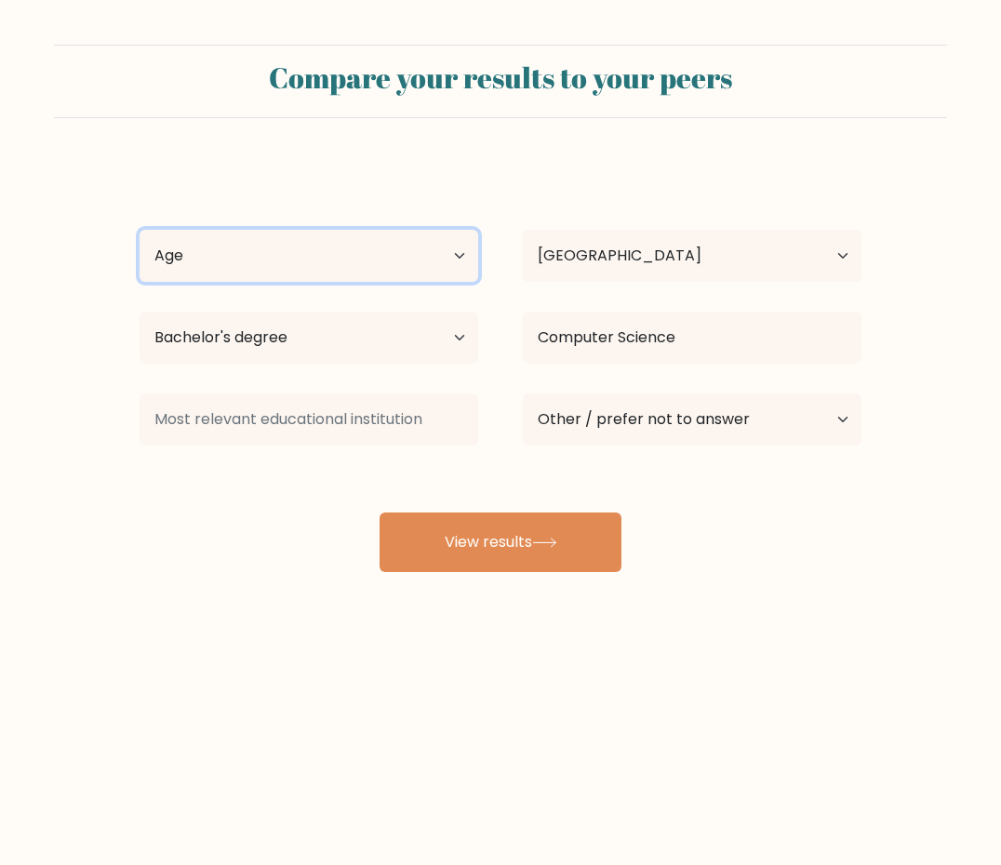
click at [351, 259] on select "Age Under 18 years old 18-24 years old 25-34 years old 35-44 years old 45-54 ye…" at bounding box center [308, 256] width 338 height 52
select select "25_34"
click at [139, 230] on select "Age Under 18 years old 18-24 years old 25-34 years old 35-44 years old 45-54 ye…" at bounding box center [308, 256] width 338 height 52
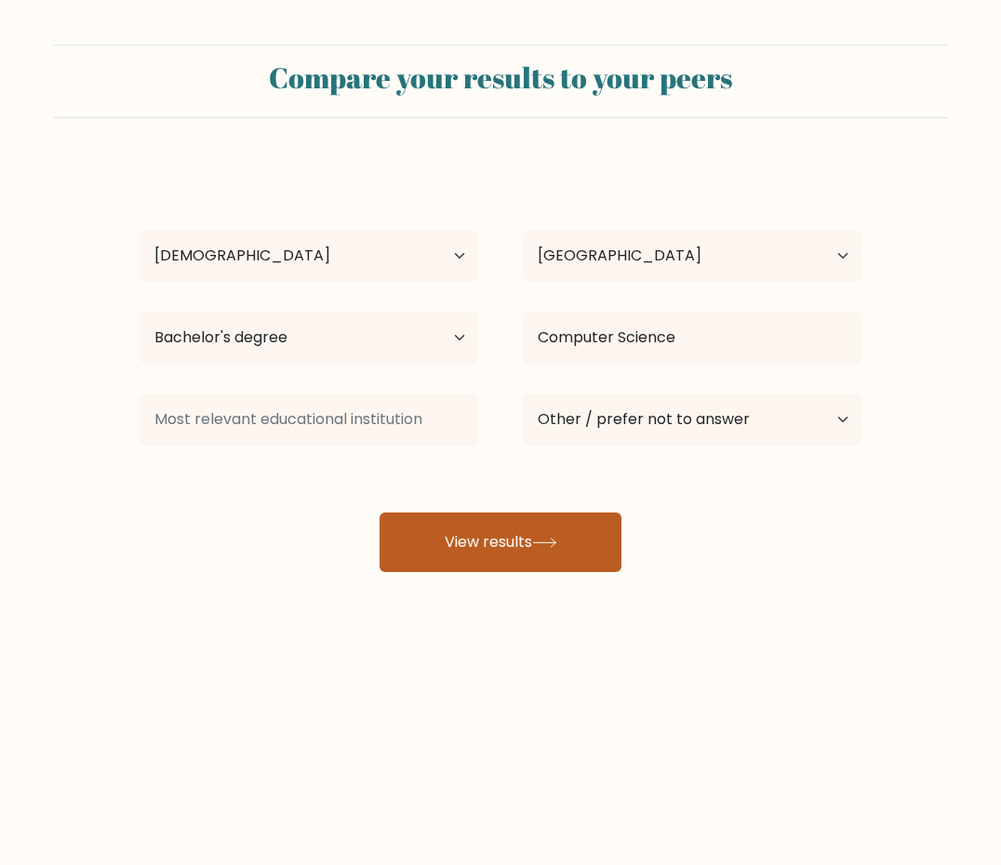
click at [477, 559] on button "View results" at bounding box center [500, 542] width 242 height 60
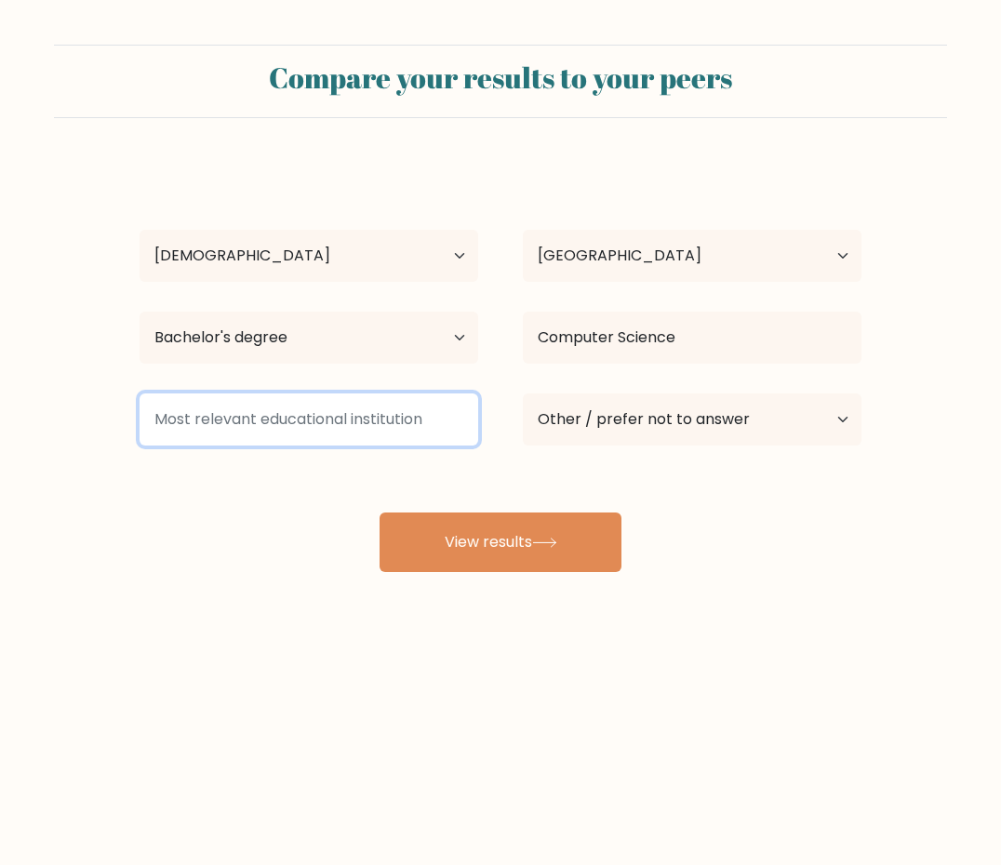
click at [373, 413] on input at bounding box center [308, 419] width 338 height 52
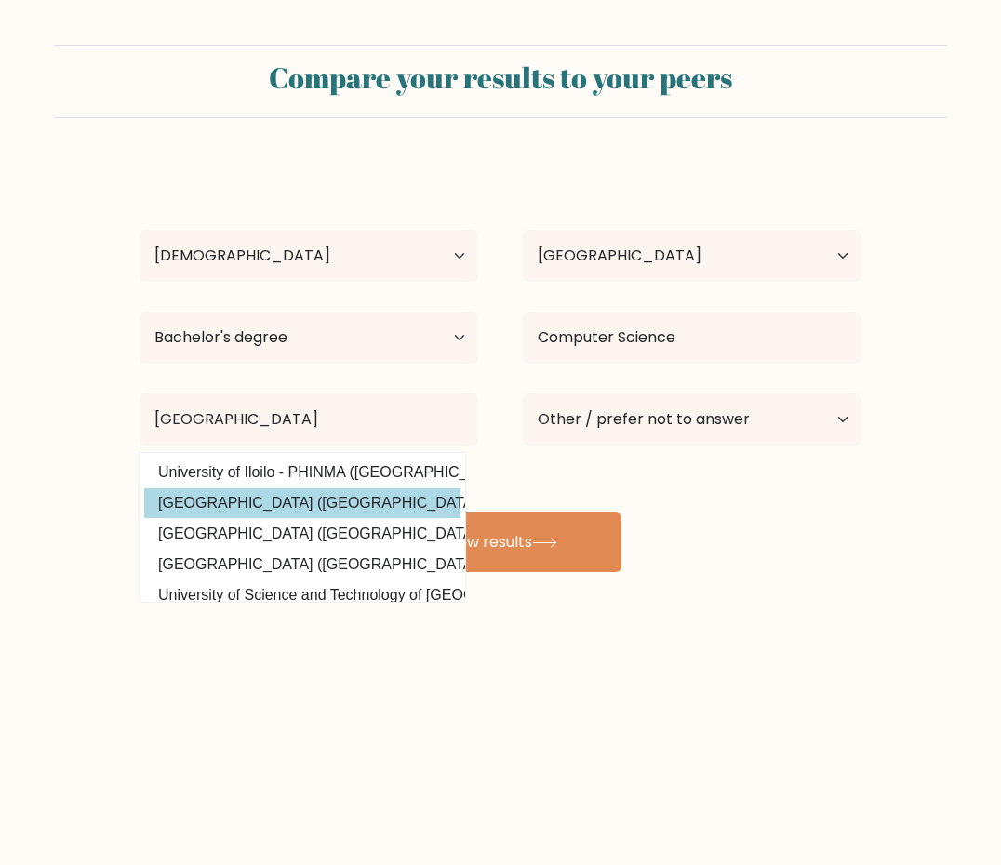
click at [310, 504] on option "University of Eastern Philippines (Philippines)" at bounding box center [302, 503] width 316 height 30
type input "[GEOGRAPHIC_DATA]"
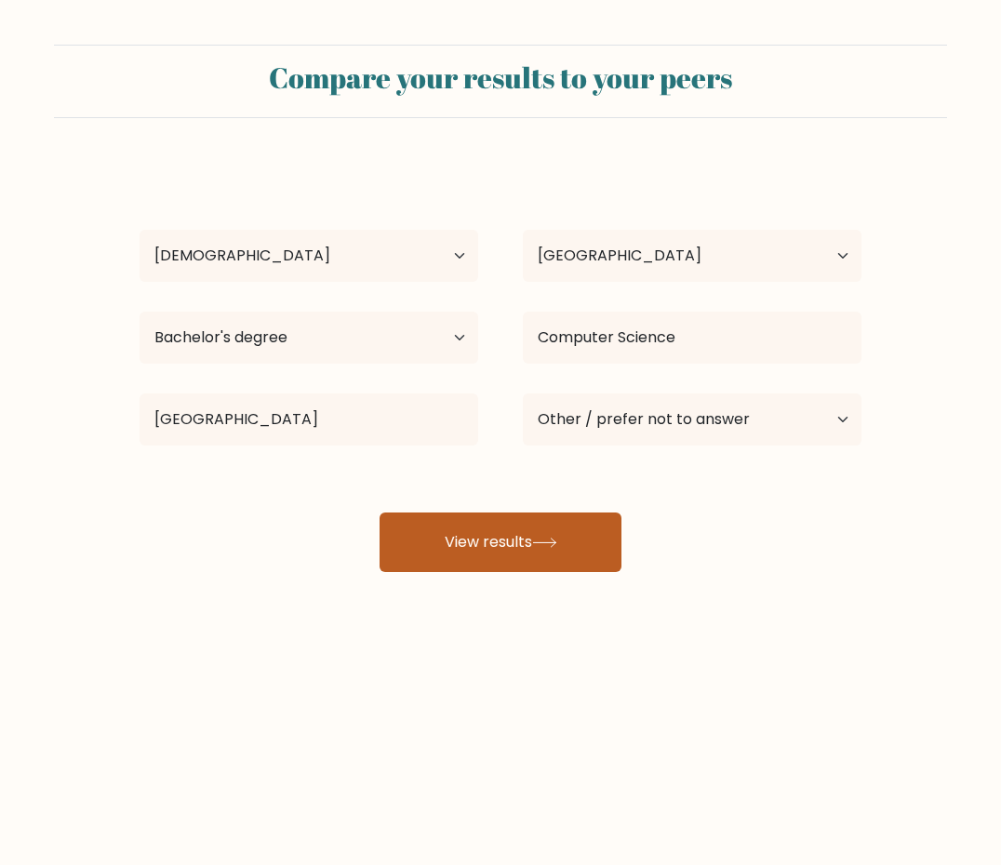
click at [512, 544] on button "View results" at bounding box center [500, 542] width 242 height 60
